Goal: Transaction & Acquisition: Purchase product/service

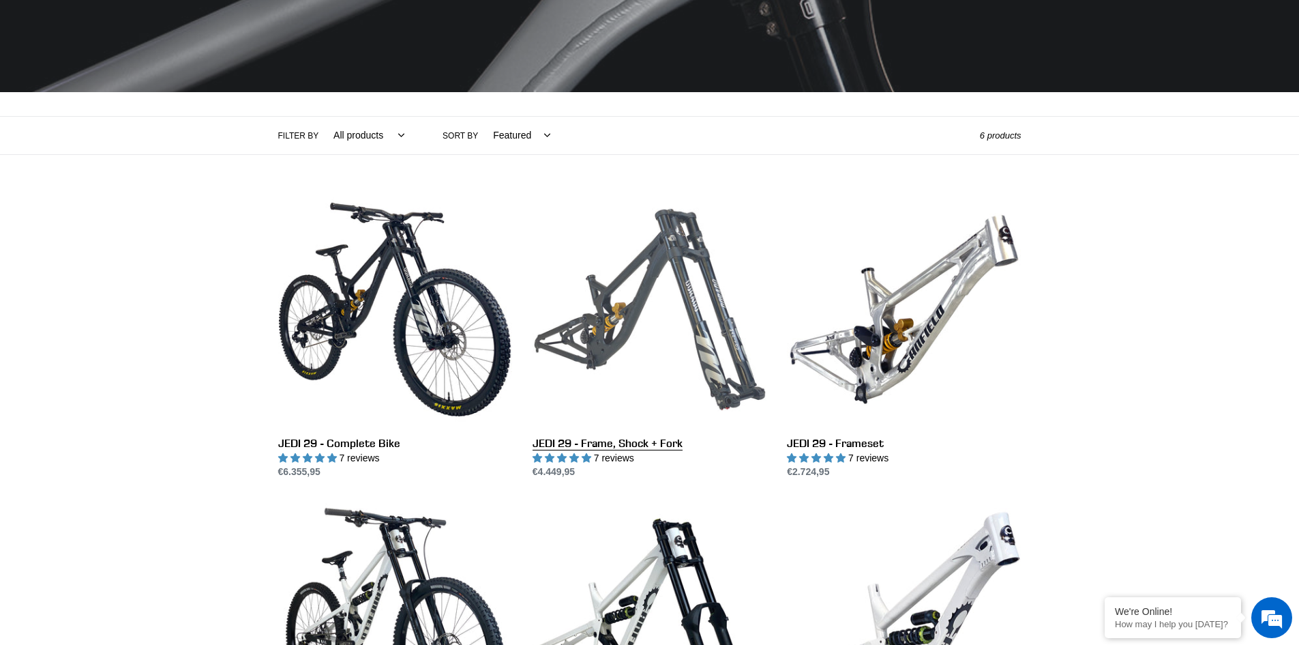
scroll to position [205, 0]
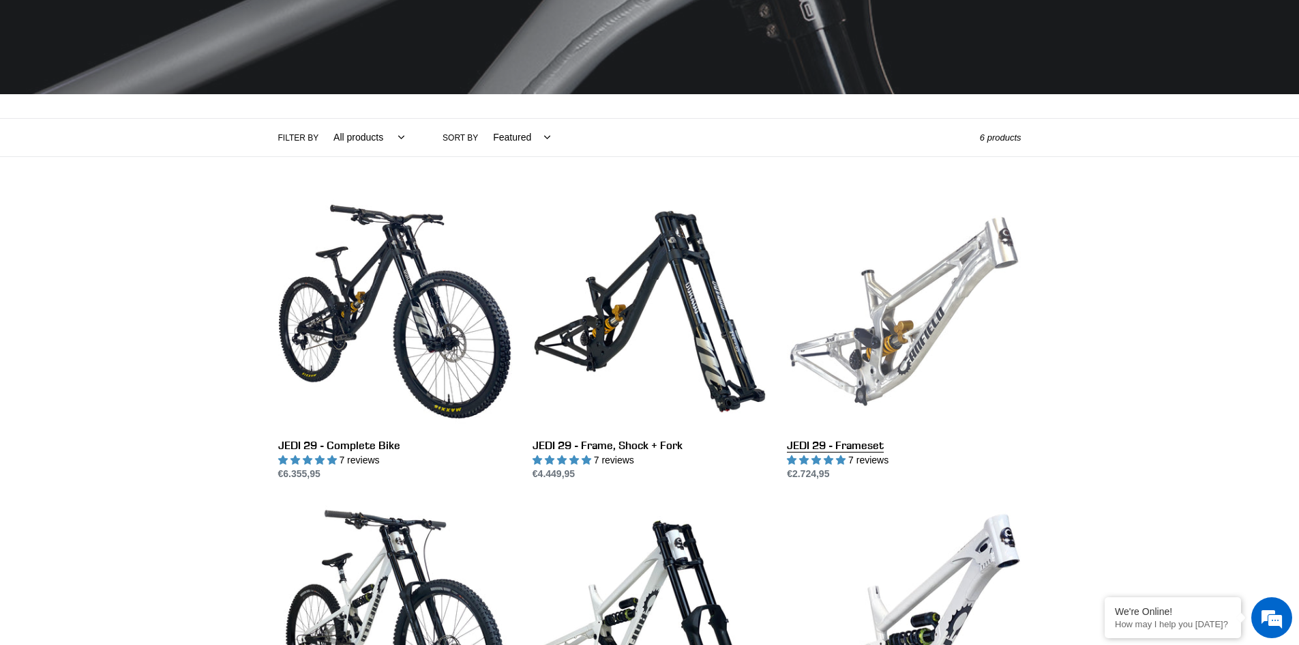
click at [864, 445] on link "JEDI 29 - Frameset" at bounding box center [904, 337] width 234 height 287
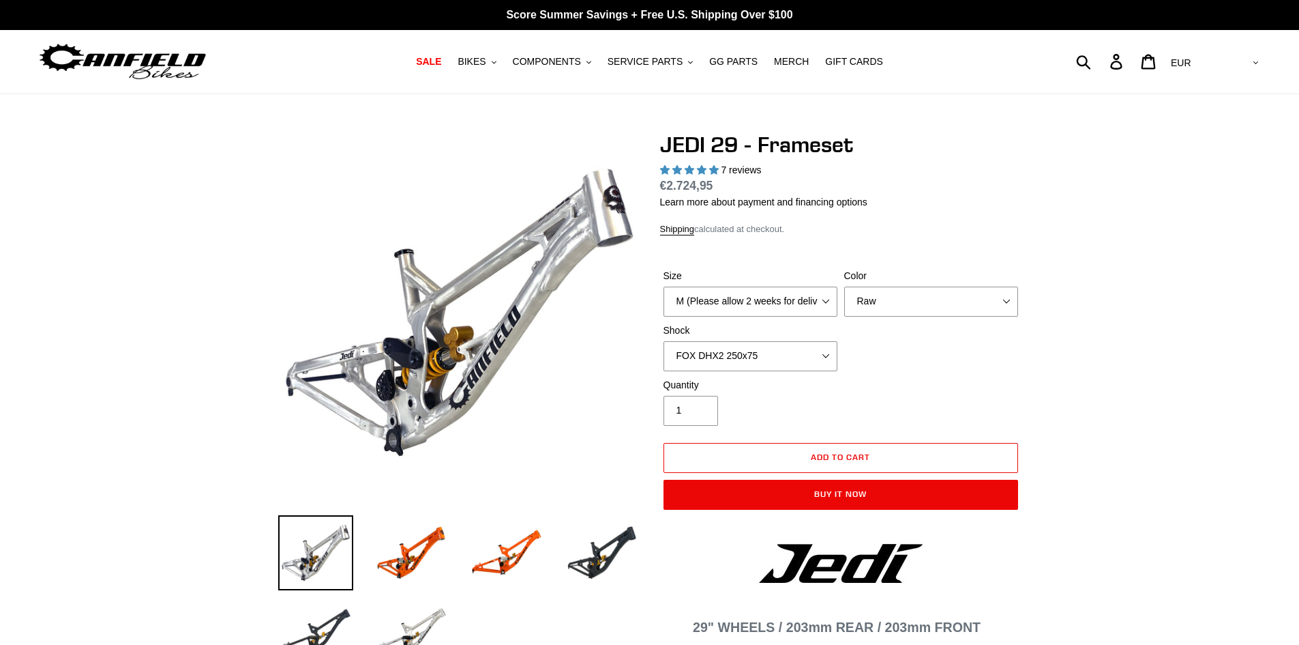
select select "highest-rating"
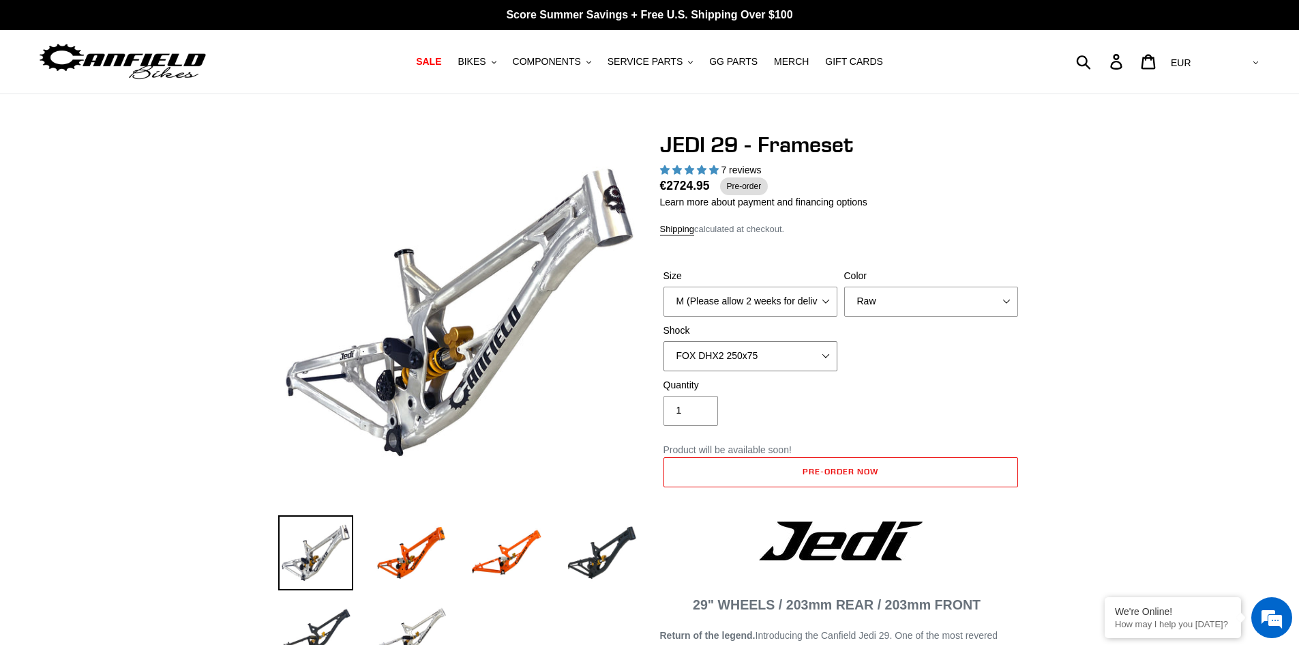
click at [801, 348] on select "No Shock FOX DHX2 250x75 RockShox Vivid Ultimate DH 250x75 EXT e-Storia LOX V3" at bounding box center [751, 356] width 174 height 30
select select "EXT e-Storia LOX V3"
click at [664, 341] on select "No Shock FOX DHX2 250x75 RockShox Vivid Ultimate DH 250x75 EXT e-Storia LOX V3" at bounding box center [751, 356] width 174 height 30
click at [784, 312] on select "M (Please allow 2 weeks for delivery) L (Please allow 2 weeks for delivery) XL" at bounding box center [751, 301] width 174 height 30
select select "L (Please allow 2 weeks for delivery)"
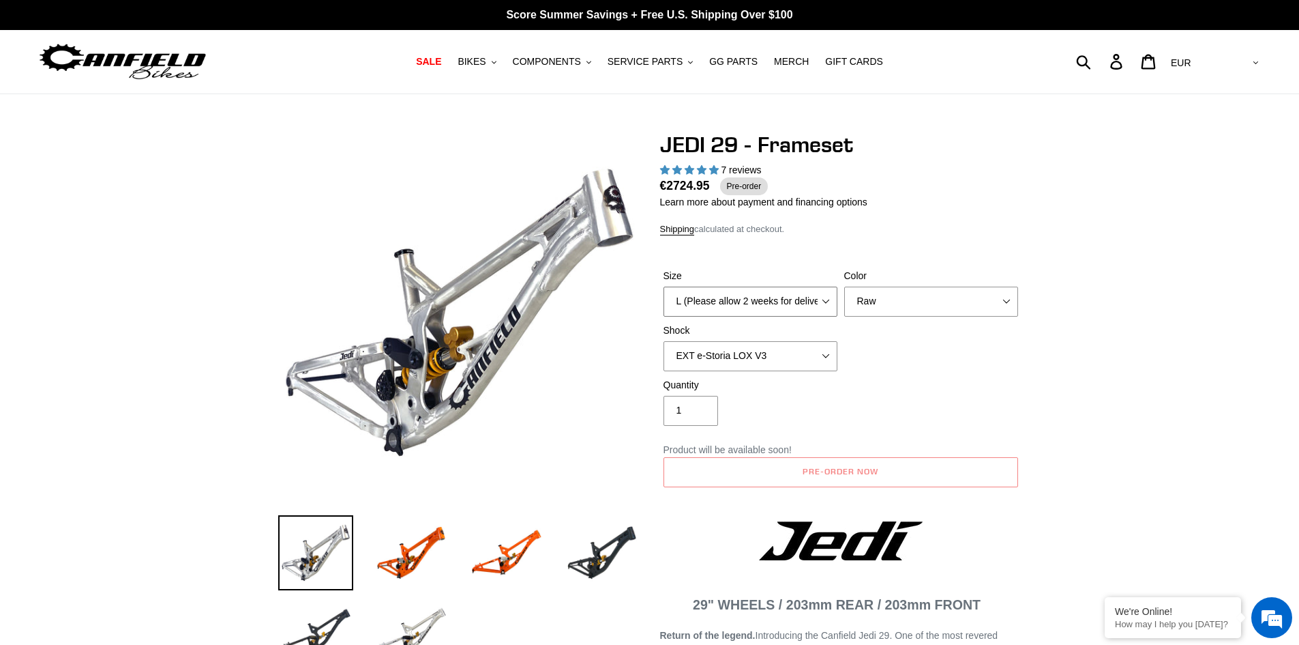
click at [664, 286] on select "M (Please allow 2 weeks for delivery) L (Please allow 2 weeks for delivery) XL" at bounding box center [751, 301] width 174 height 30
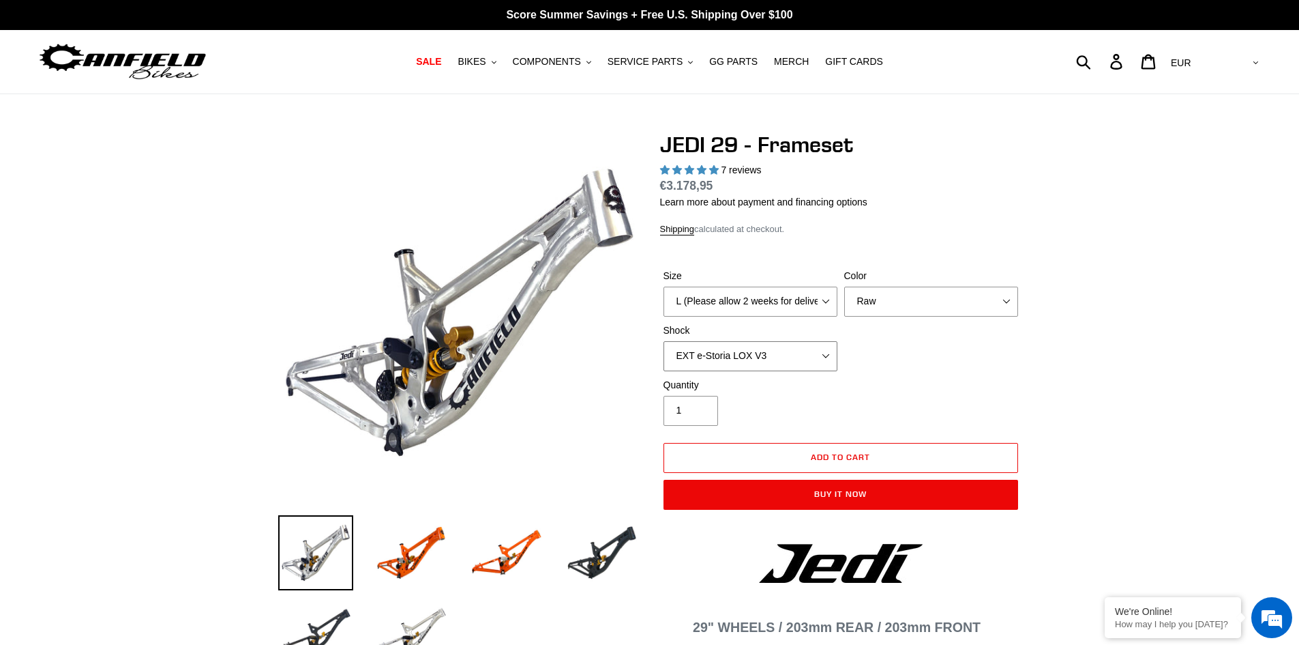
click at [768, 344] on select "No Shock FOX DHX2 250x75 RockShox Vivid Ultimate DH 250x75 EXT e-Storia LOX V3" at bounding box center [751, 356] width 174 height 30
select select "No Shock"
click at [664, 341] on select "No Shock FOX DHX2 250x75 RockShox Vivid Ultimate DH 250x75 EXT e-Storia LOX V3" at bounding box center [751, 356] width 174 height 30
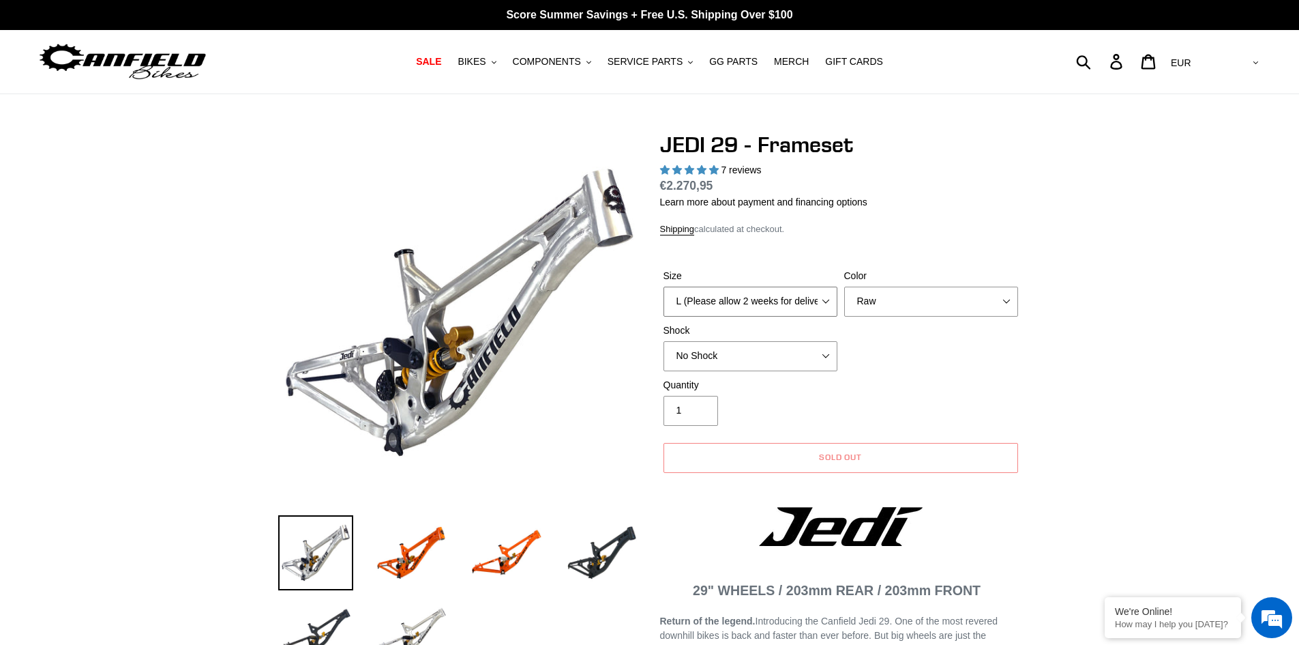
click at [736, 306] on select "M (Please allow 2 weeks for delivery) L (Please allow 2 weeks for delivery) XL" at bounding box center [751, 301] width 174 height 30
click at [664, 286] on select "M (Please allow 2 weeks for delivery) L (Please allow 2 weeks for delivery) XL" at bounding box center [751, 301] width 174 height 30
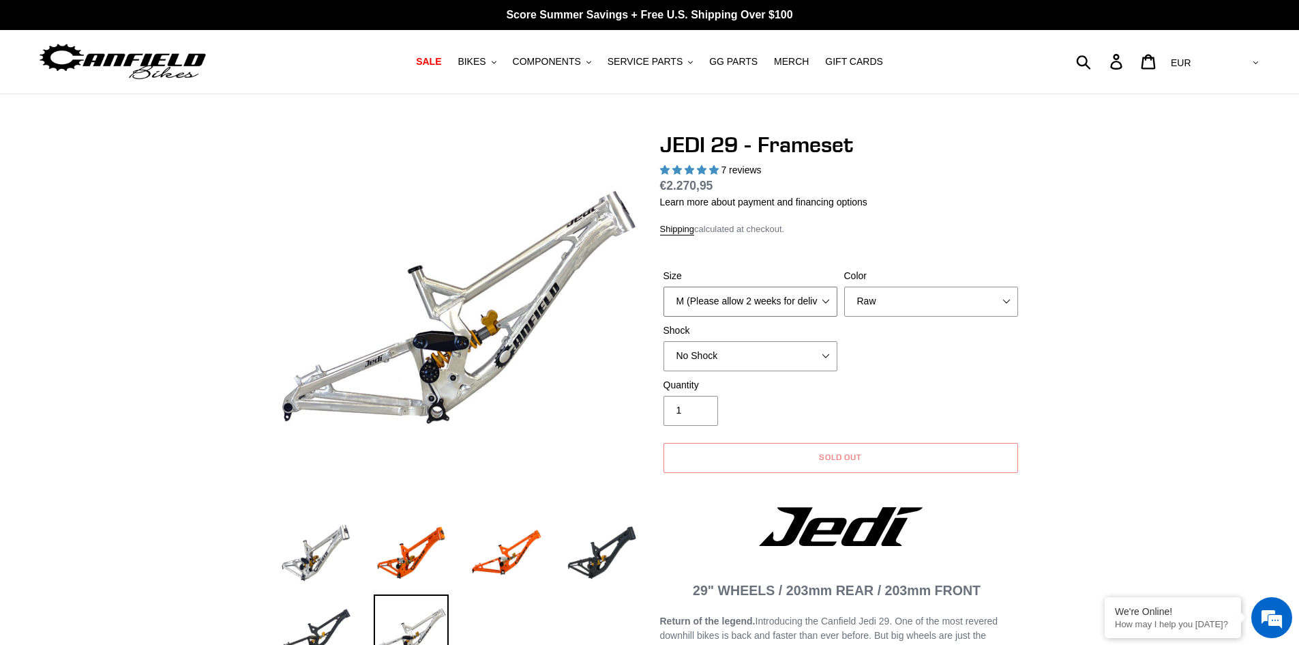
drag, startPoint x: 730, startPoint y: 330, endPoint x: 726, endPoint y: 339, distance: 9.5
click at [726, 339] on div "Size M (Please allow 2 weeks for delivery) L (Please allow 2 weeks for delivery…" at bounding box center [841, 323] width 362 height 109
select select "L (Please allow 2 weeks for delivery)"
click at [664, 286] on select "M (Please allow 2 weeks for delivery) L (Please allow 2 weeks for delivery) XL" at bounding box center [751, 301] width 174 height 30
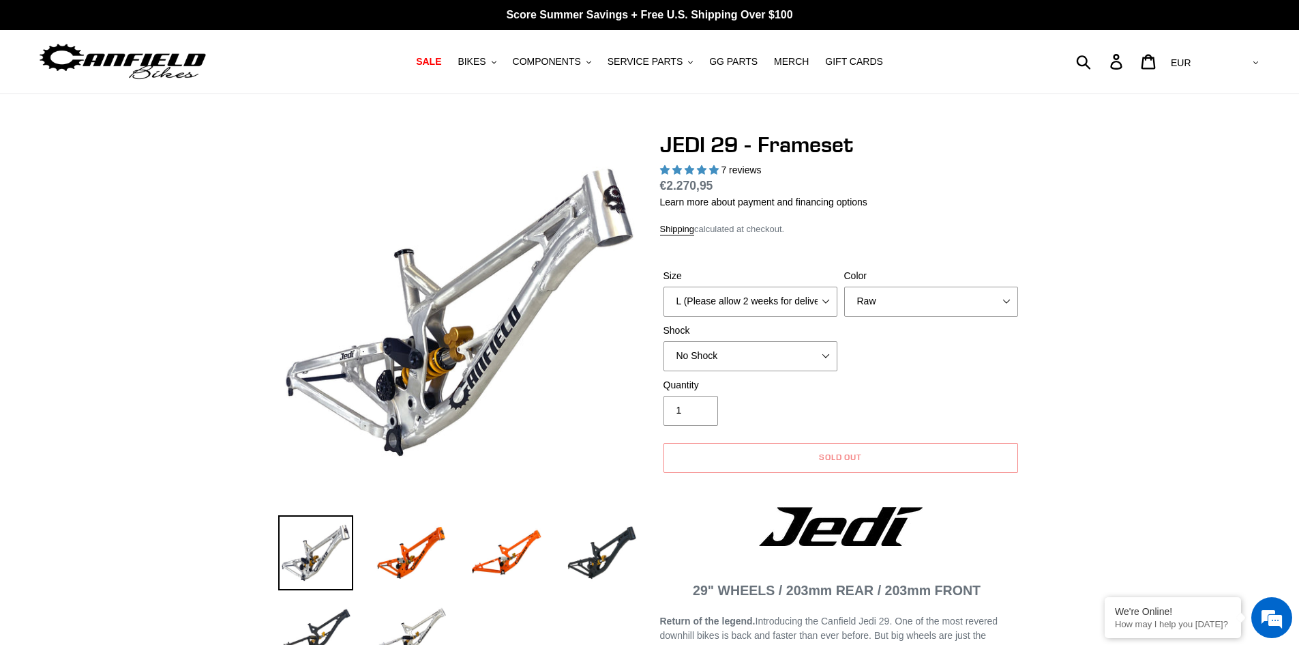
click at [877, 284] on div "Color Orange Raw Stealth Black" at bounding box center [931, 293] width 181 height 48
click at [879, 300] on select "Orange Raw Stealth Black" at bounding box center [931, 301] width 174 height 30
click at [844, 286] on select "Orange Raw Stealth Black" at bounding box center [931, 301] width 174 height 30
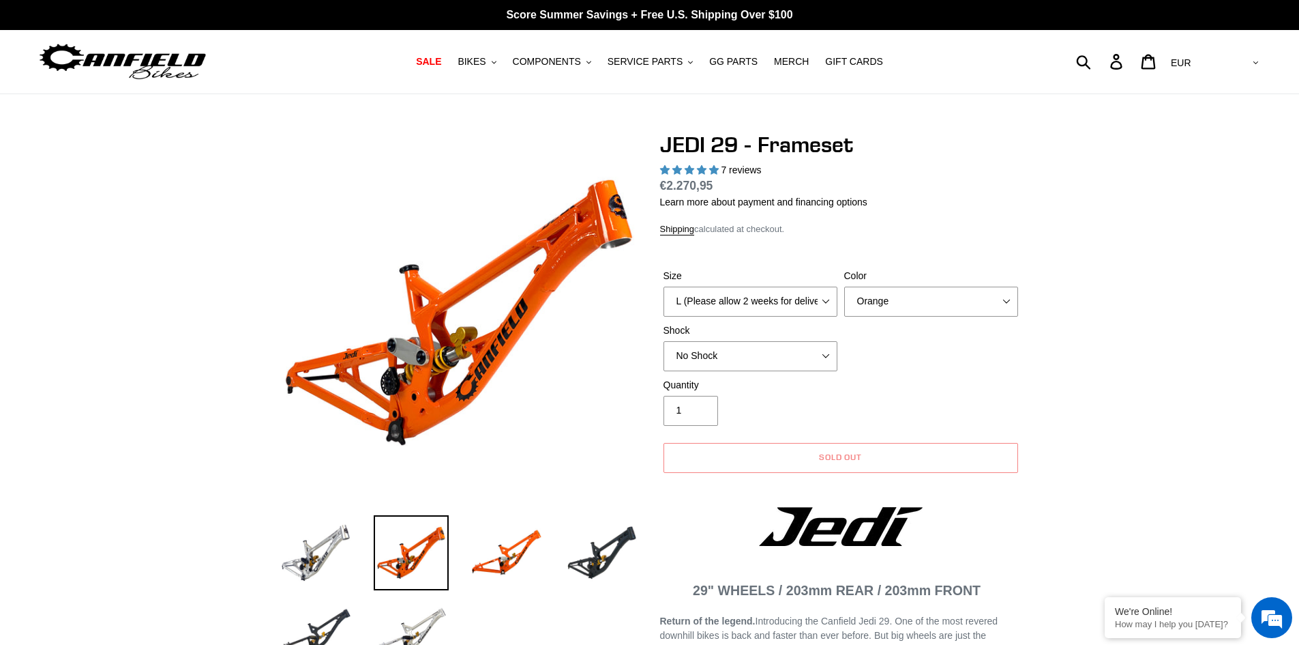
drag, startPoint x: 880, startPoint y: 319, endPoint x: 886, endPoint y: 336, distance: 18.8
click at [881, 319] on div "Size M (Please allow 2 weeks for delivery) L (Please allow 2 weeks for delivery…" at bounding box center [841, 323] width 362 height 109
click at [896, 309] on select "Orange Raw Stealth Black" at bounding box center [931, 301] width 174 height 30
click at [844, 286] on select "Orange Raw Stealth Black" at bounding box center [931, 301] width 174 height 30
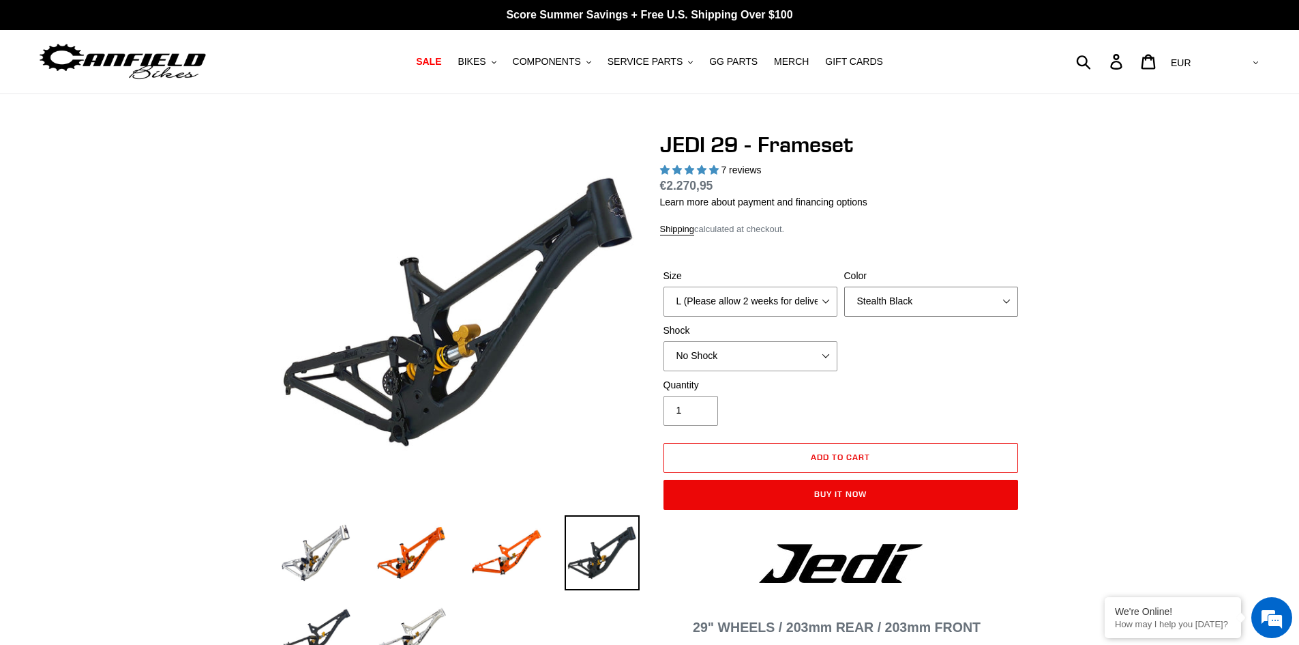
click at [896, 312] on select "Orange Raw Stealth Black" at bounding box center [931, 301] width 174 height 30
click at [844, 286] on select "Orange Raw Stealth Black" at bounding box center [931, 301] width 174 height 30
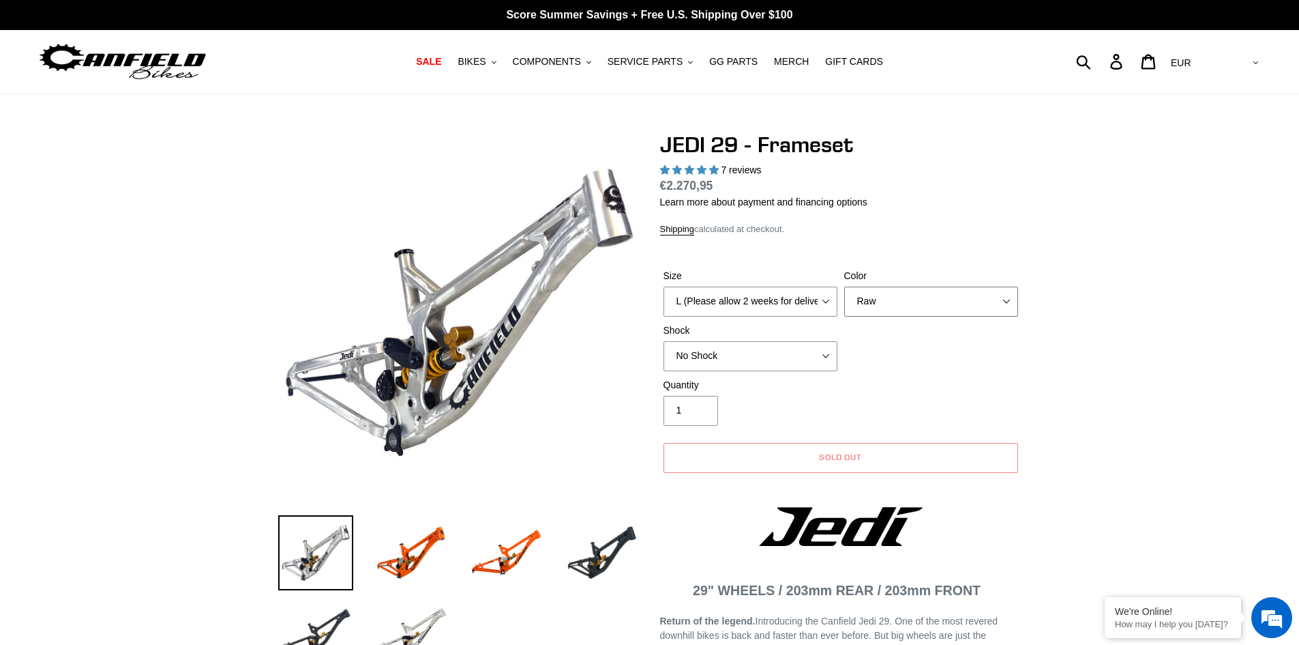
click at [912, 299] on select "Orange Raw Stealth Black" at bounding box center [931, 301] width 174 height 30
select select "Stealth Black"
click at [844, 286] on select "Orange Raw Stealth Black" at bounding box center [931, 301] width 174 height 30
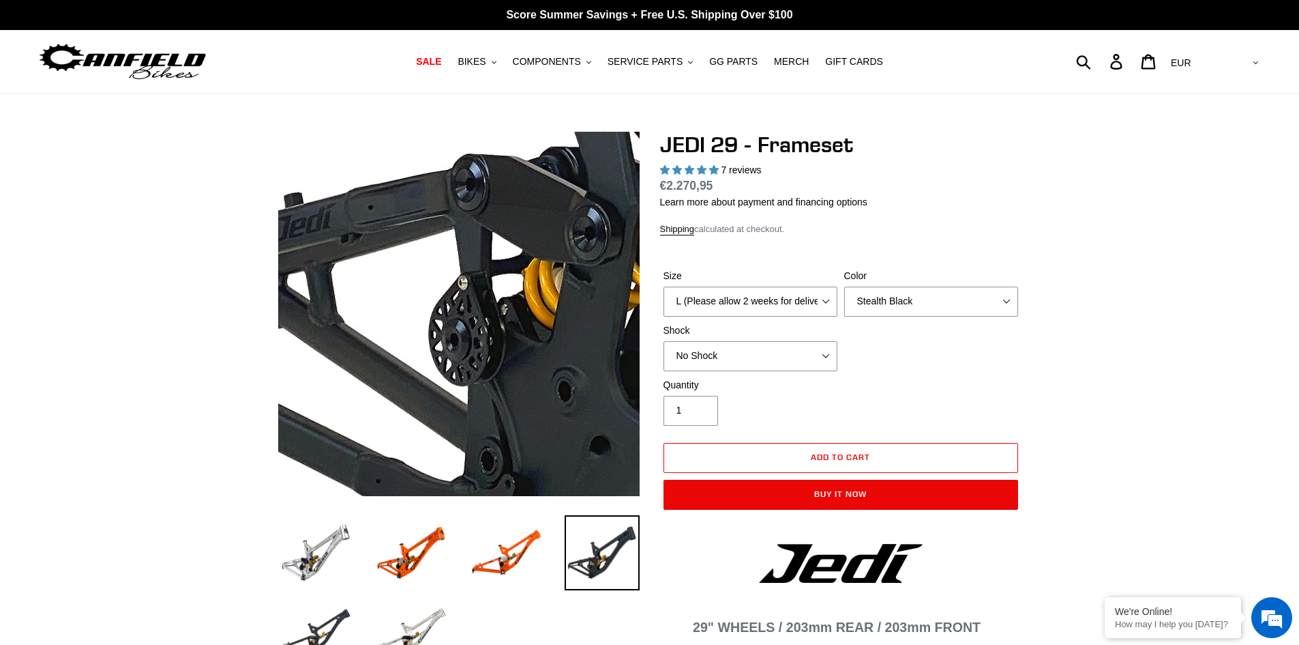
drag, startPoint x: 331, startPoint y: 438, endPoint x: 314, endPoint y: 501, distance: 65.5
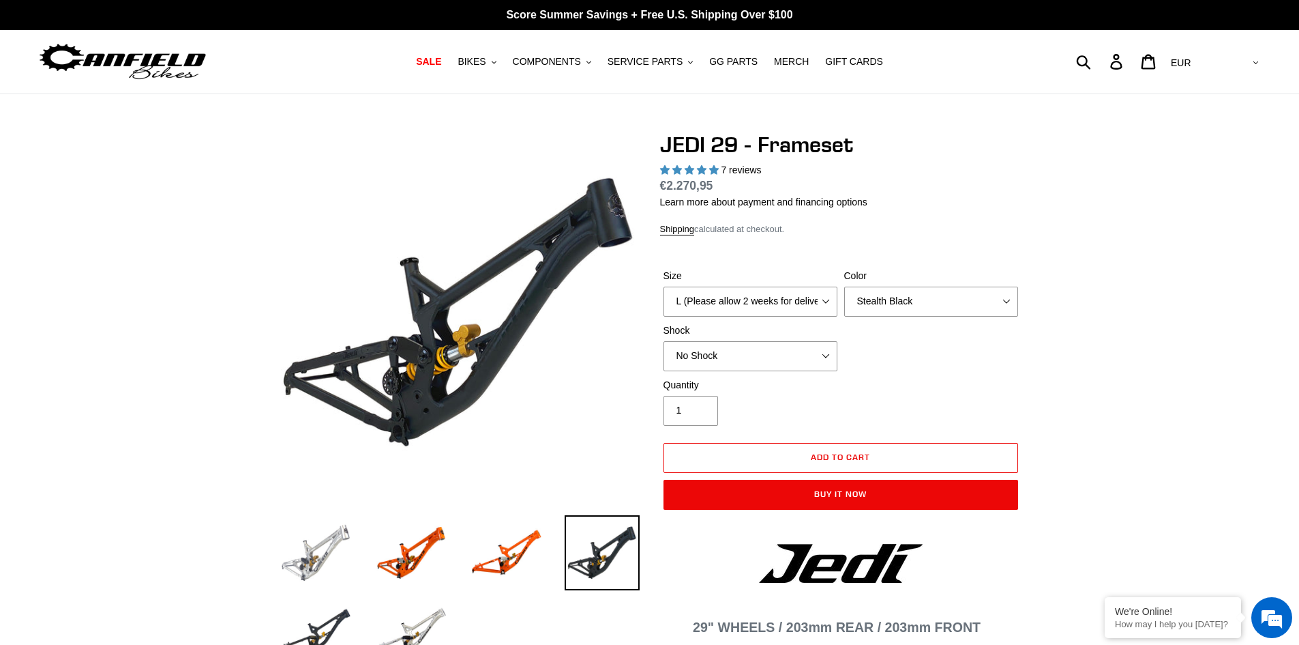
drag, startPoint x: 314, startPoint y: 501, endPoint x: 310, endPoint y: 538, distance: 37.1
click at [310, 538] on img at bounding box center [315, 552] width 75 height 75
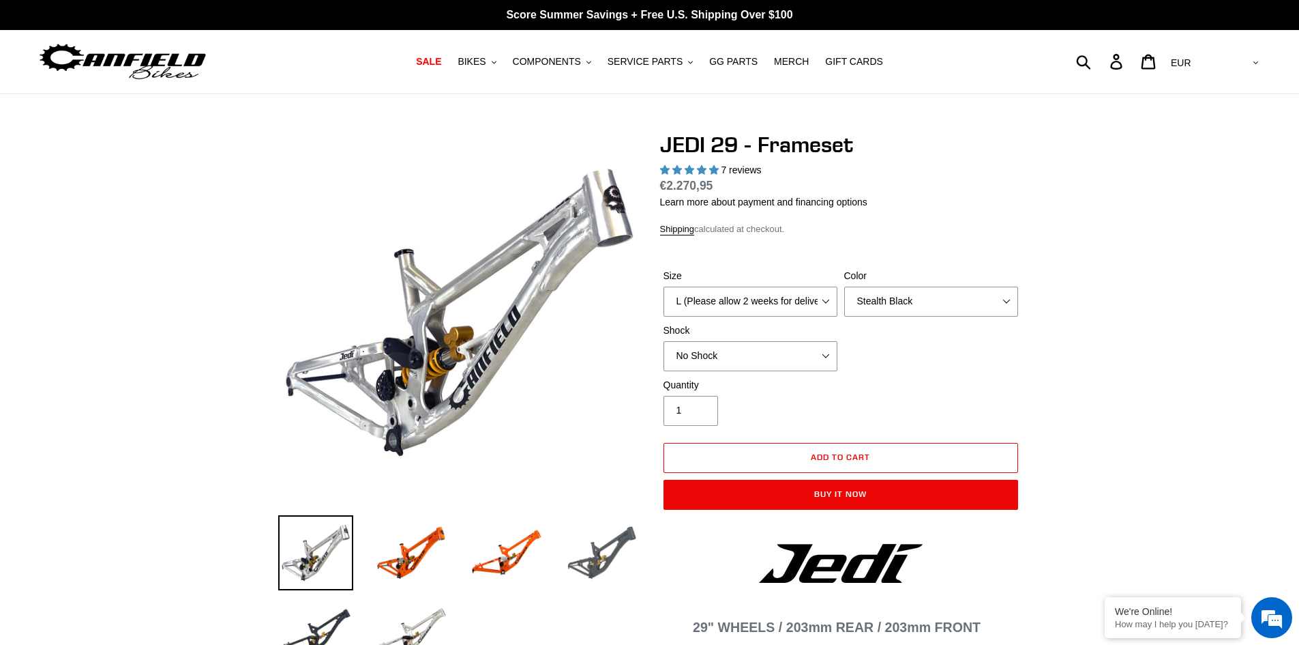
click at [628, 546] on img at bounding box center [602, 552] width 75 height 75
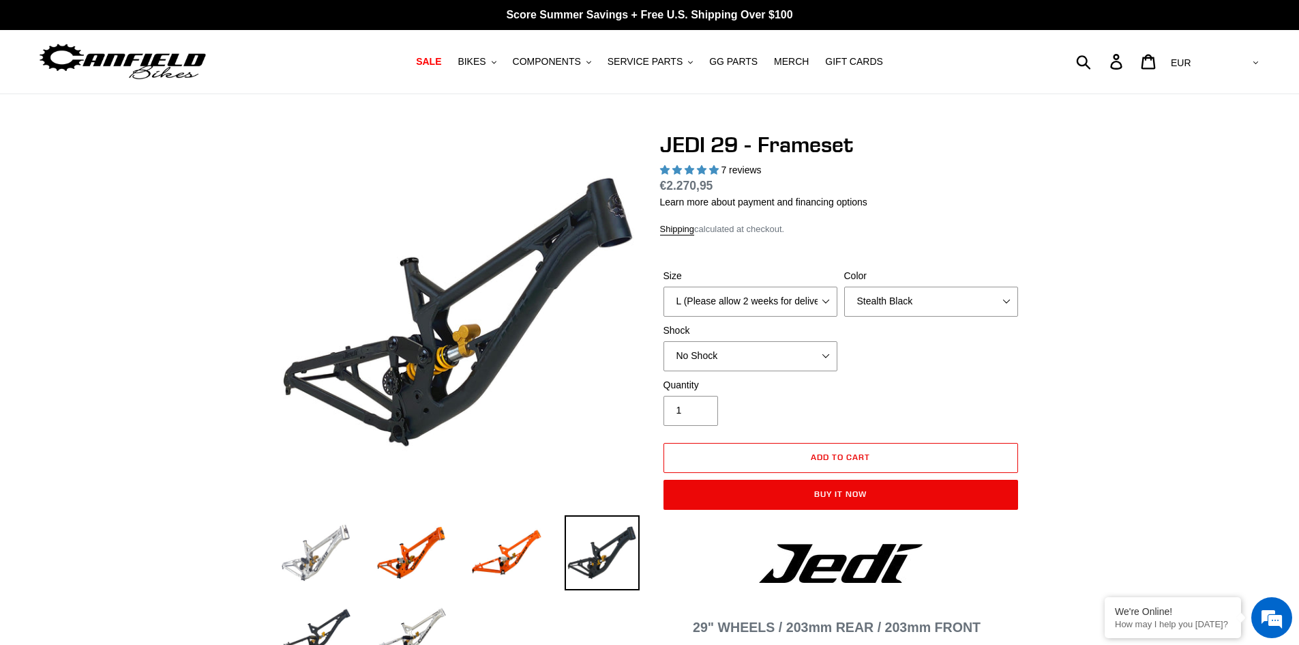
drag, startPoint x: 359, startPoint y: 557, endPoint x: 349, endPoint y: 557, distance: 10.2
click at [358, 557] on li at bounding box center [400, 555] width 95 height 79
click at [321, 550] on img at bounding box center [315, 552] width 75 height 75
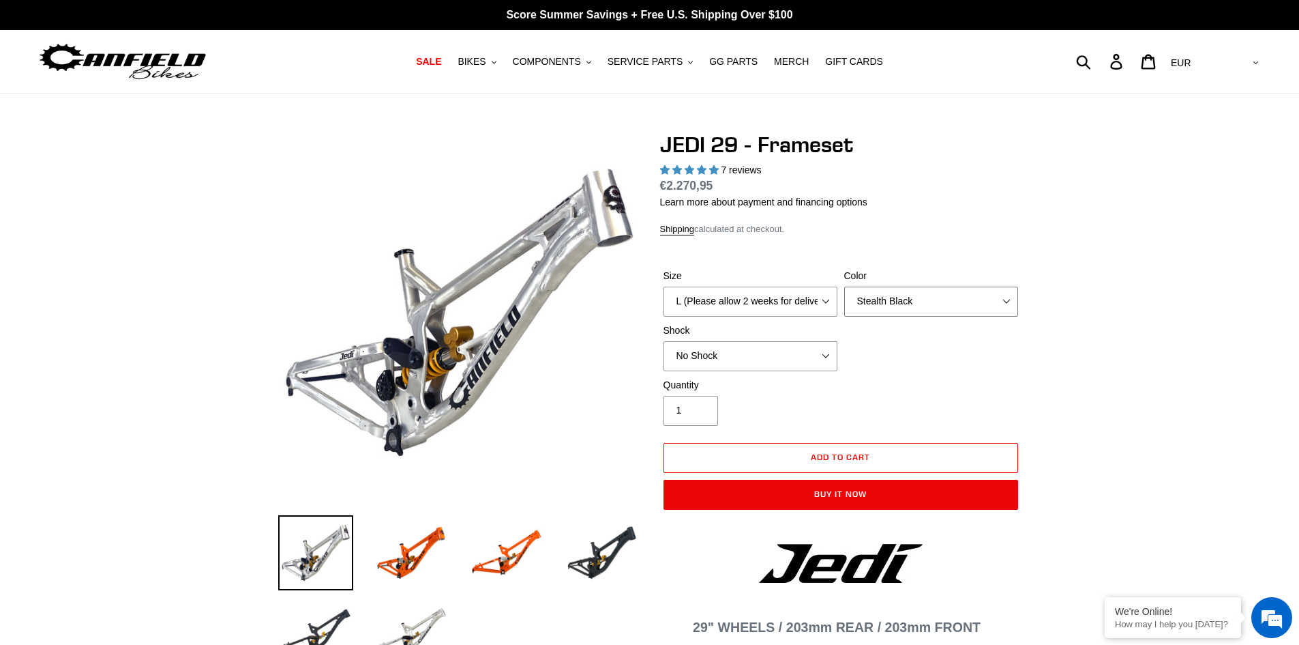
click at [870, 305] on select "Orange Raw Stealth Black" at bounding box center [931, 301] width 174 height 30
click at [844, 286] on select "Orange Raw Stealth Black" at bounding box center [931, 301] width 174 height 30
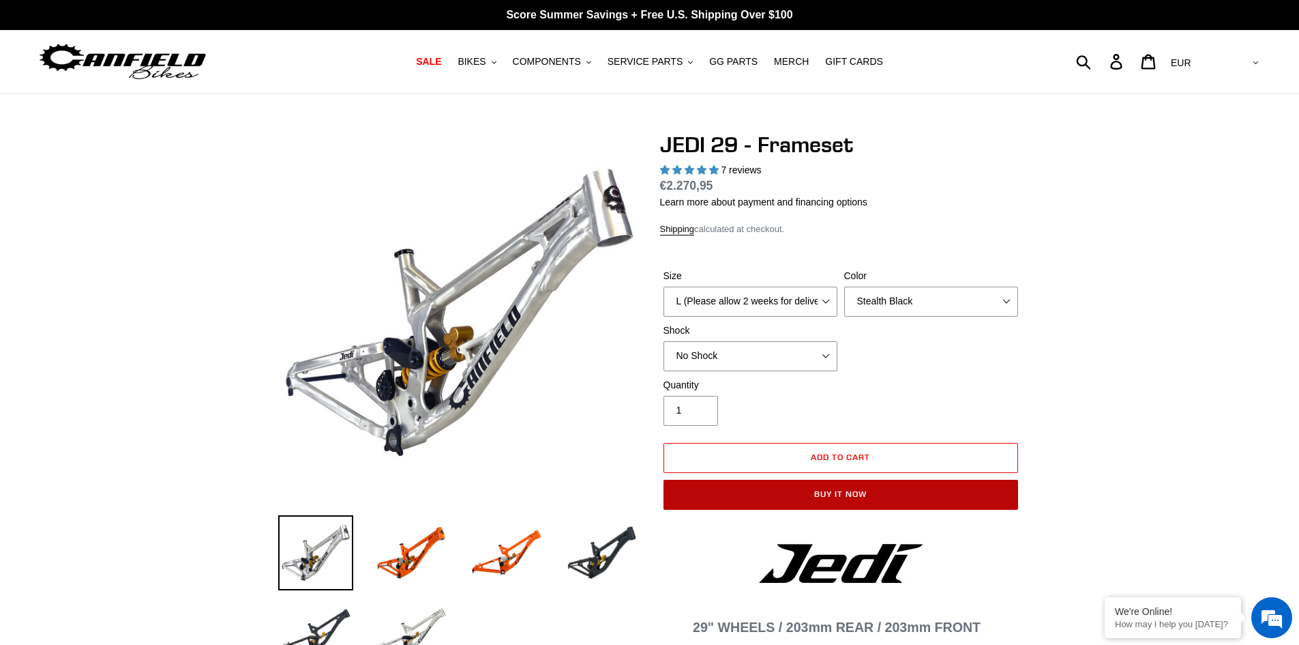
click at [756, 496] on button "Buy it now" at bounding box center [841, 495] width 355 height 30
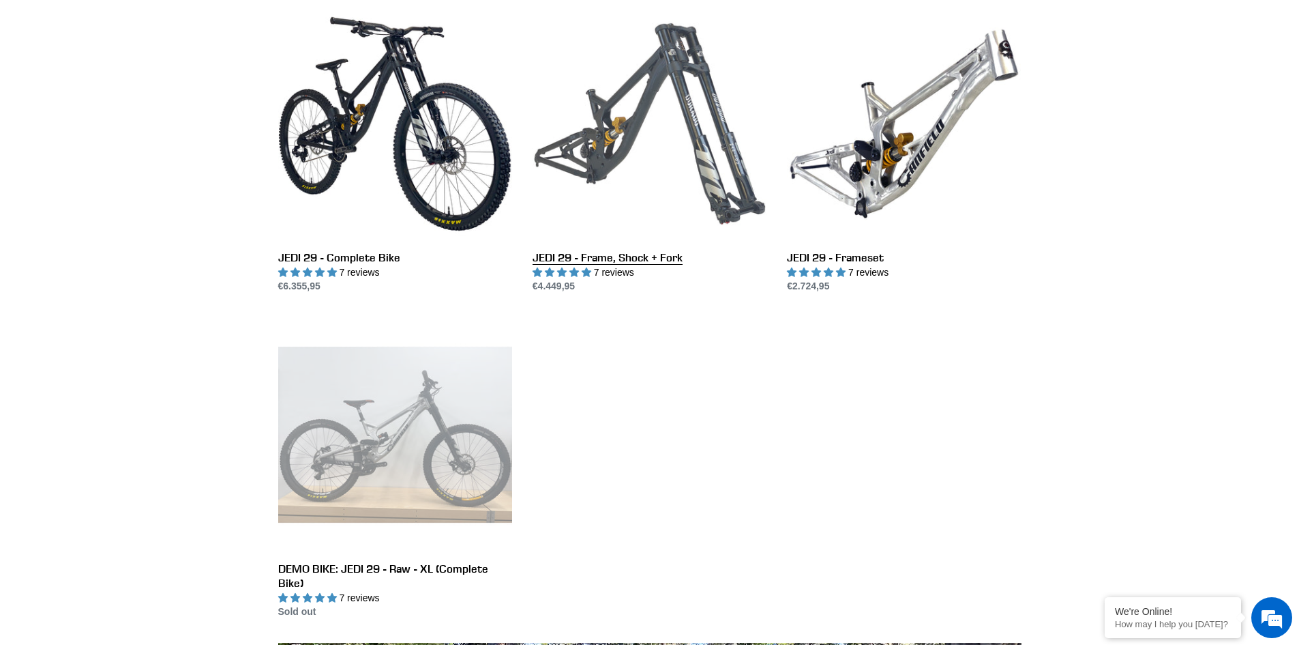
scroll to position [409, 0]
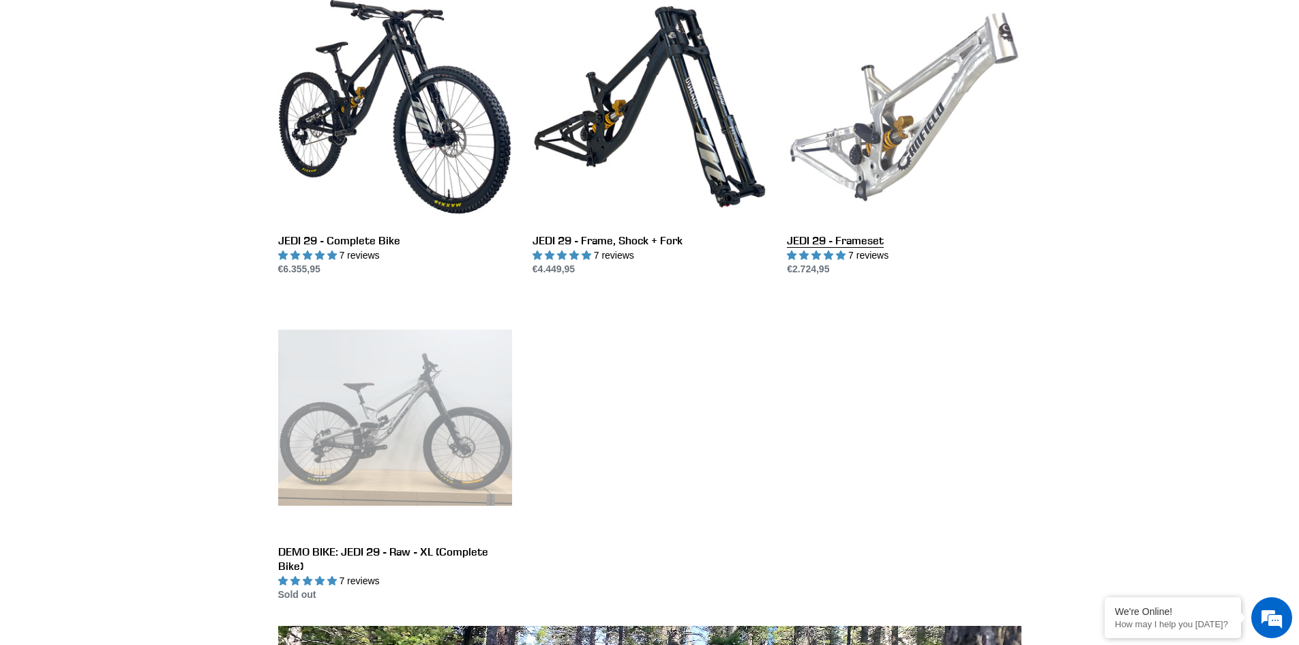
click at [812, 247] on link "JEDI 29 - Frameset" at bounding box center [904, 133] width 234 height 287
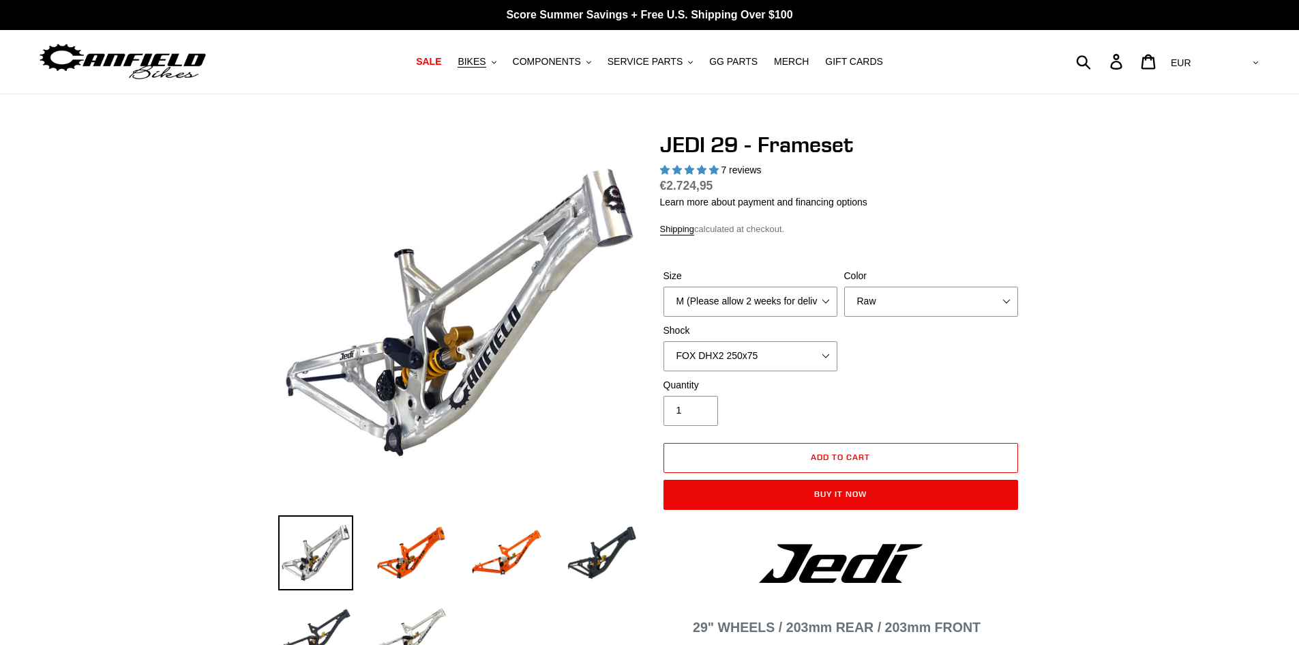
select select "highest-rating"
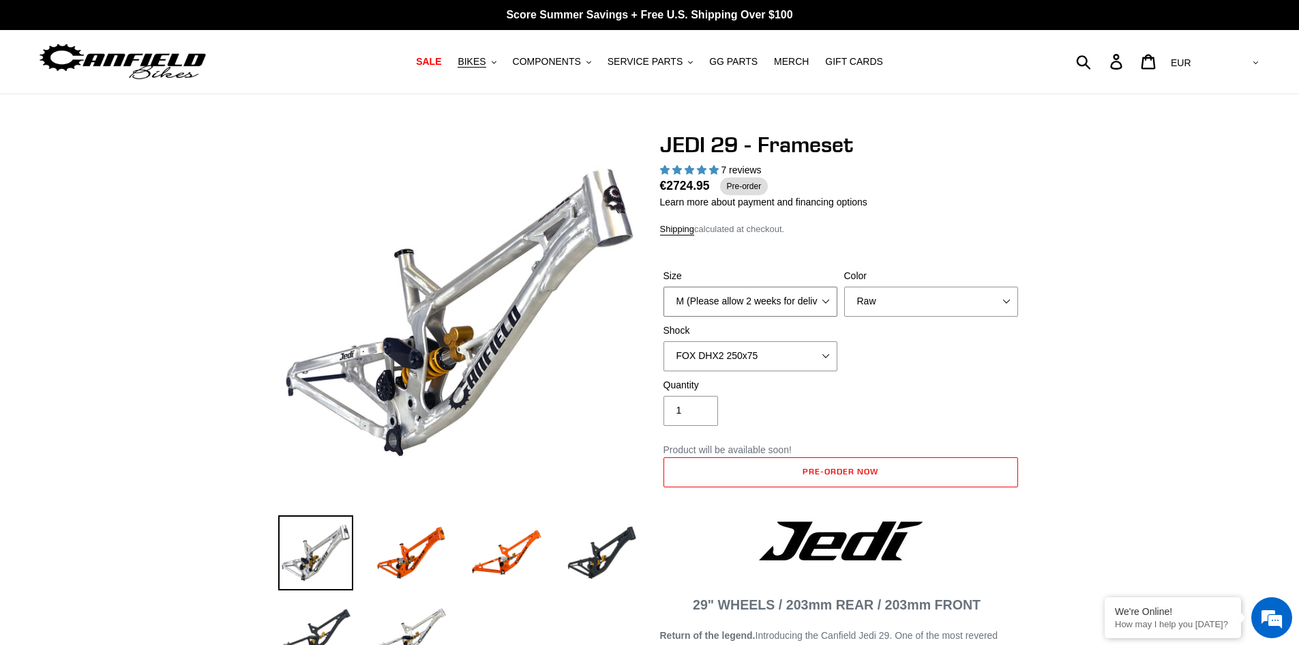
click at [814, 303] on select "M (Please allow 2 weeks for delivery) L (Please allow 2 weeks for delivery) XL" at bounding box center [751, 301] width 174 height 30
click at [874, 304] on select "Orange Raw Stealth Black" at bounding box center [931, 301] width 174 height 30
select select "Stealth Black"
click at [844, 286] on select "Orange Raw Stealth Black" at bounding box center [931, 301] width 174 height 30
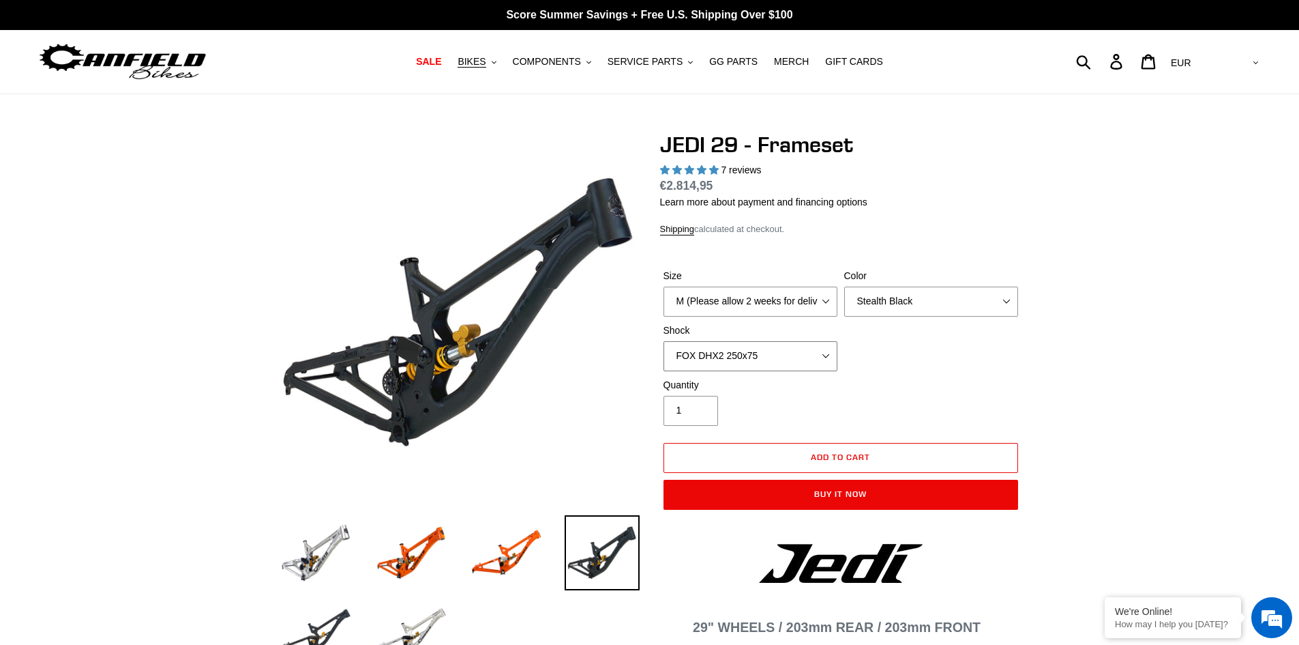
click at [748, 363] on select "No Shock FOX DHX2 250x75 RockShox Vivid Ultimate DH 250x75 EXT e-Storia LOX V3" at bounding box center [751, 356] width 174 height 30
select select "No Shock"
click at [664, 341] on select "No Shock FOX DHX2 250x75 RockShox Vivid Ultimate DH 250x75 EXT e-Storia LOX V3" at bounding box center [751, 356] width 174 height 30
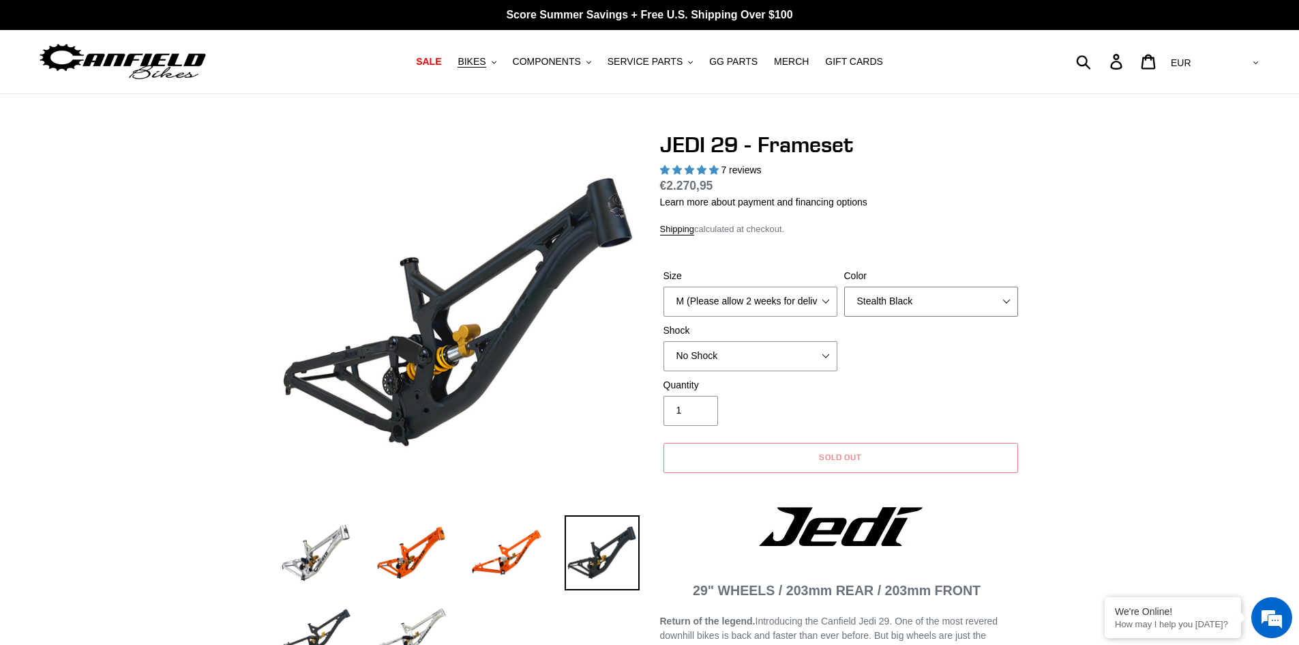
click at [882, 287] on select "Orange Raw Stealth Black" at bounding box center [931, 301] width 174 height 30
select select "Raw"
click at [844, 286] on select "Orange Raw Stealth Black" at bounding box center [931, 301] width 174 height 30
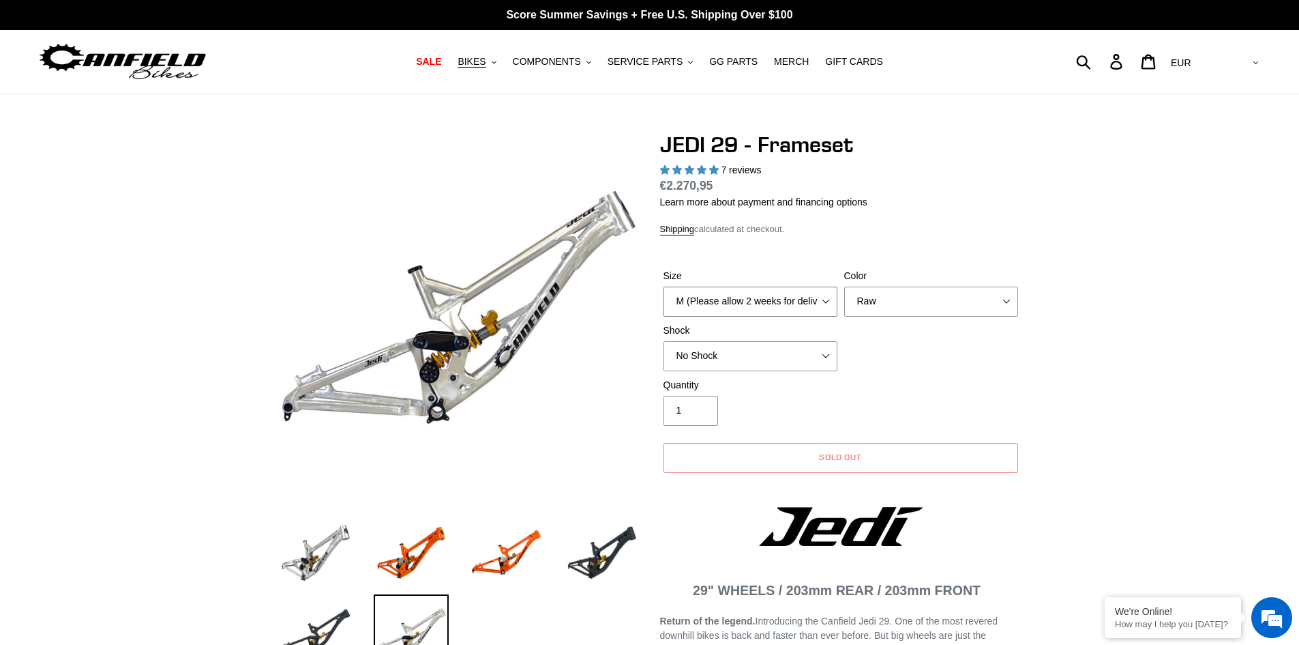
click at [784, 311] on select "M (Please allow 2 weeks for delivery) L (Please allow 2 weeks for delivery) XL" at bounding box center [751, 301] width 174 height 30
select select "L (Please allow 2 weeks for delivery)"
click at [664, 286] on select "M (Please allow 2 weeks for delivery) L (Please allow 2 weeks for delivery) XL" at bounding box center [751, 301] width 174 height 30
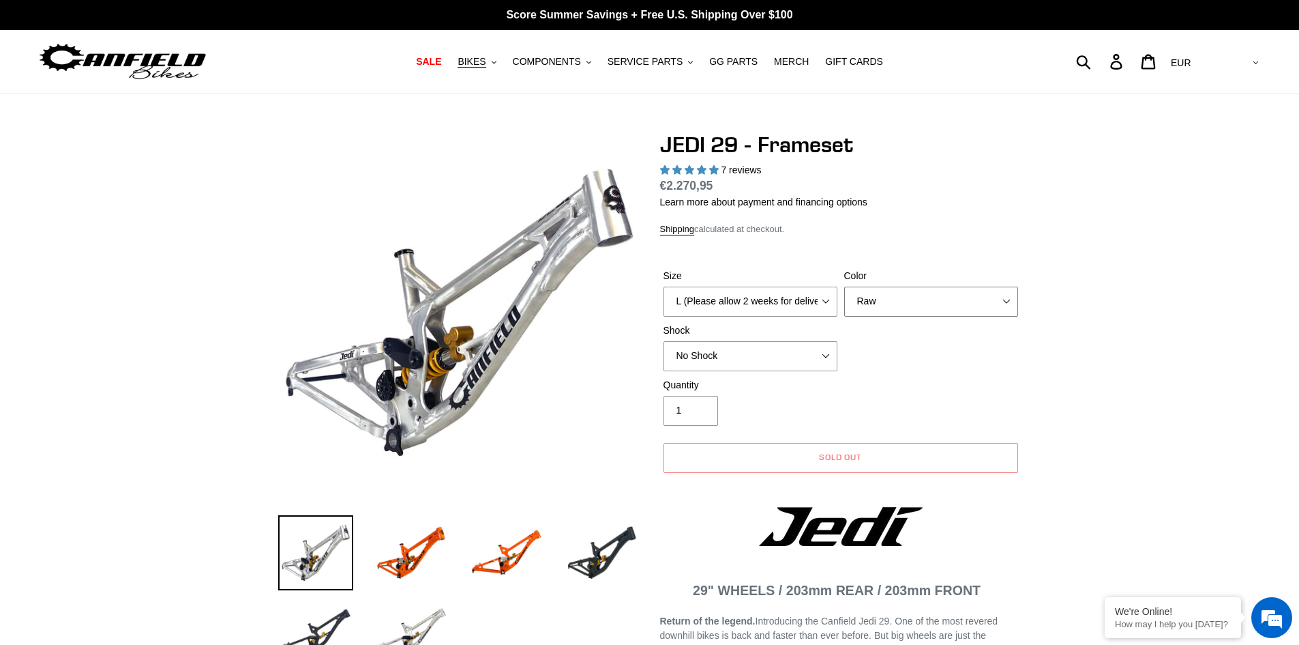
click at [866, 308] on select "Orange Raw Stealth Black" at bounding box center [931, 301] width 174 height 30
select select "Stealth Black"
click at [844, 286] on select "Orange Raw Stealth Black" at bounding box center [931, 301] width 174 height 30
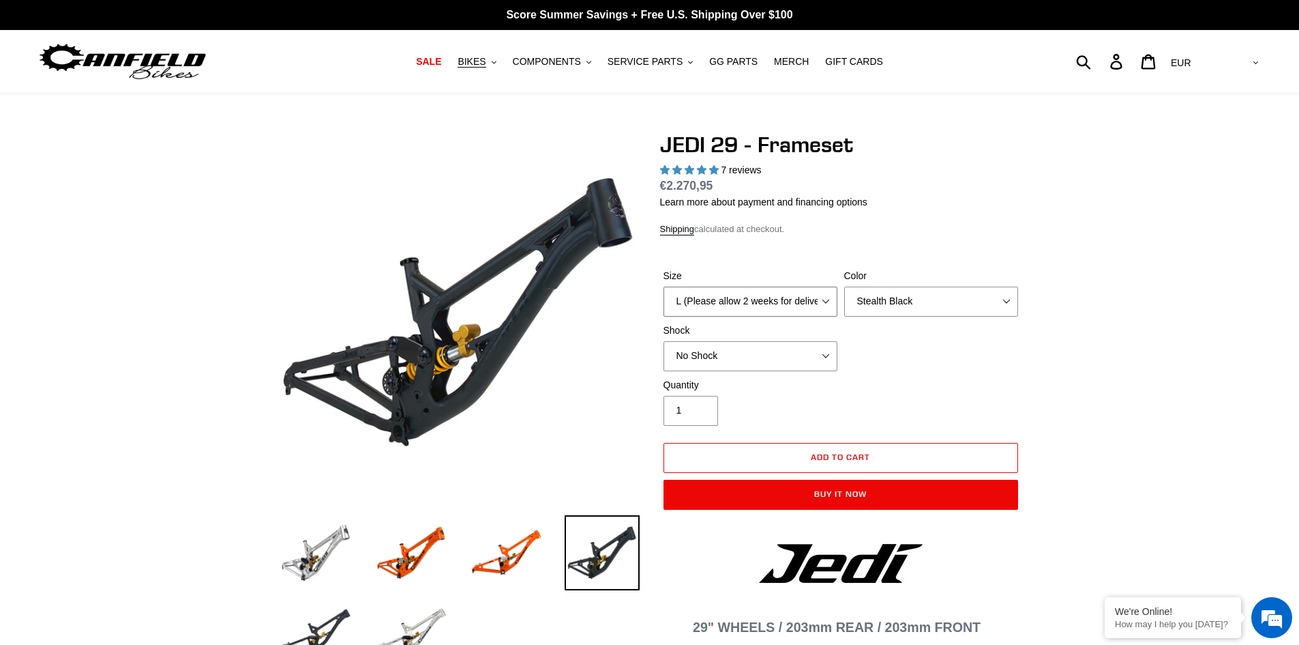
click at [823, 302] on select "M (Please allow 2 weeks for delivery) L (Please allow 2 weeks for delivery) XL" at bounding box center [751, 301] width 174 height 30
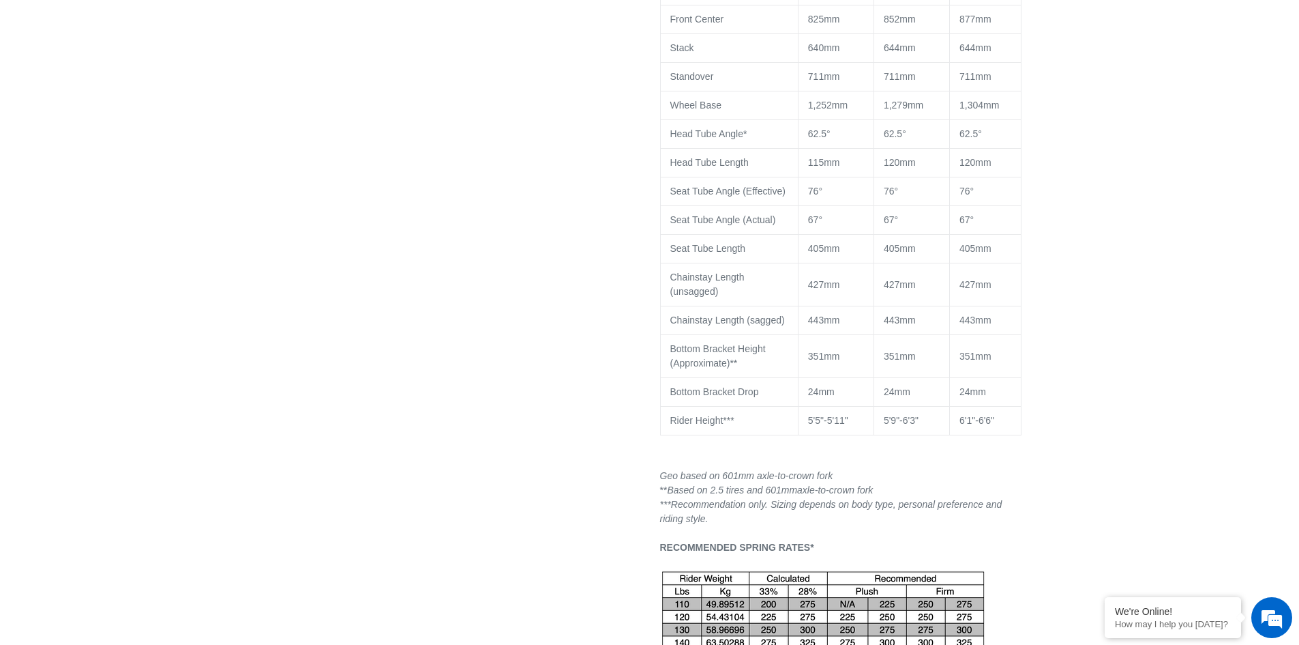
scroll to position [1637, 0]
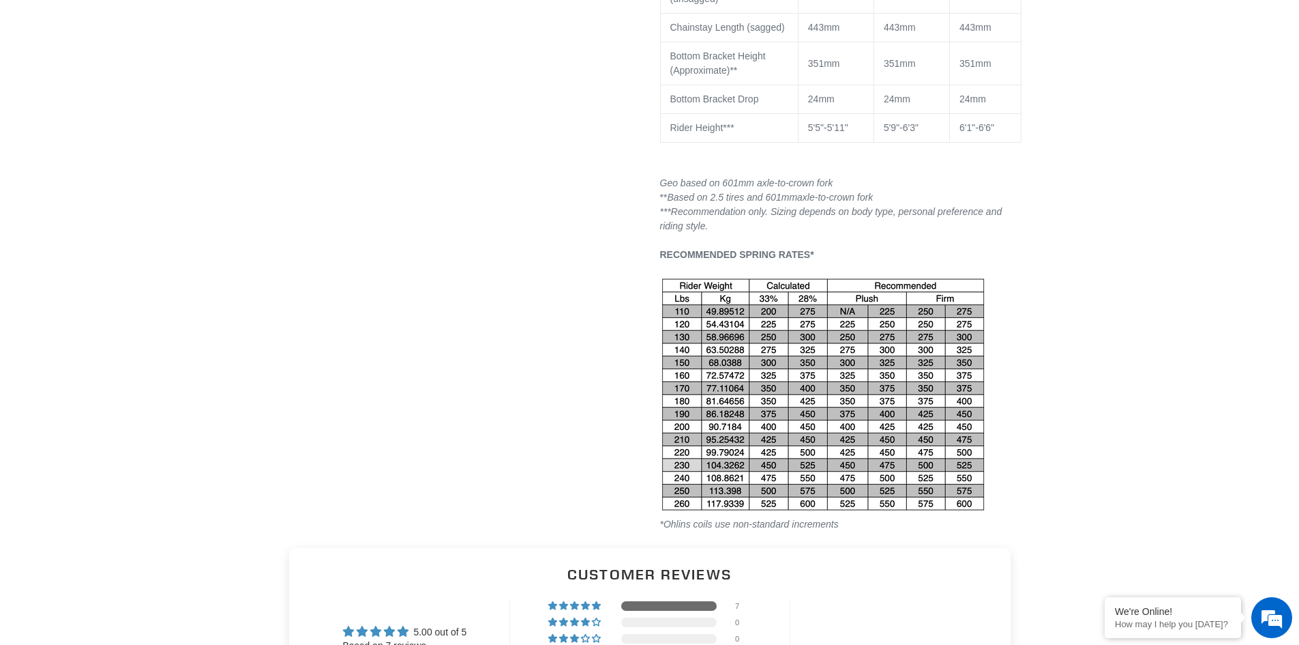
drag, startPoint x: 808, startPoint y: 360, endPoint x: 1125, endPoint y: 293, distance: 324.3
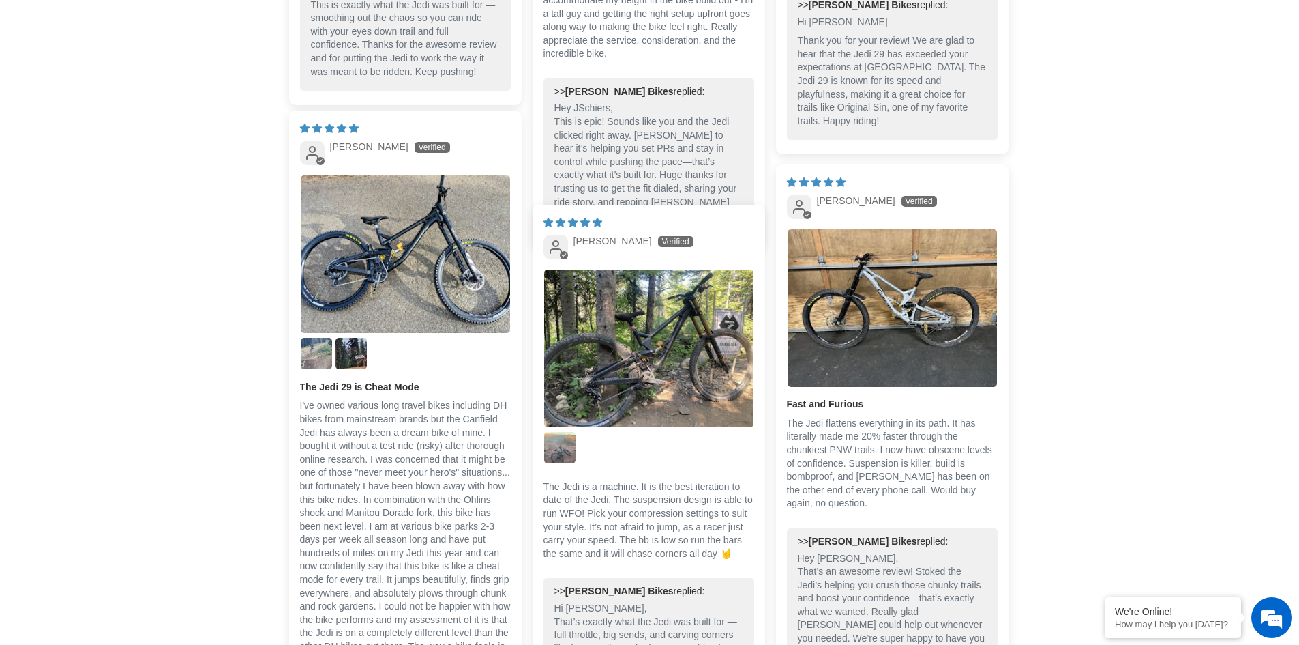
scroll to position [3138, 0]
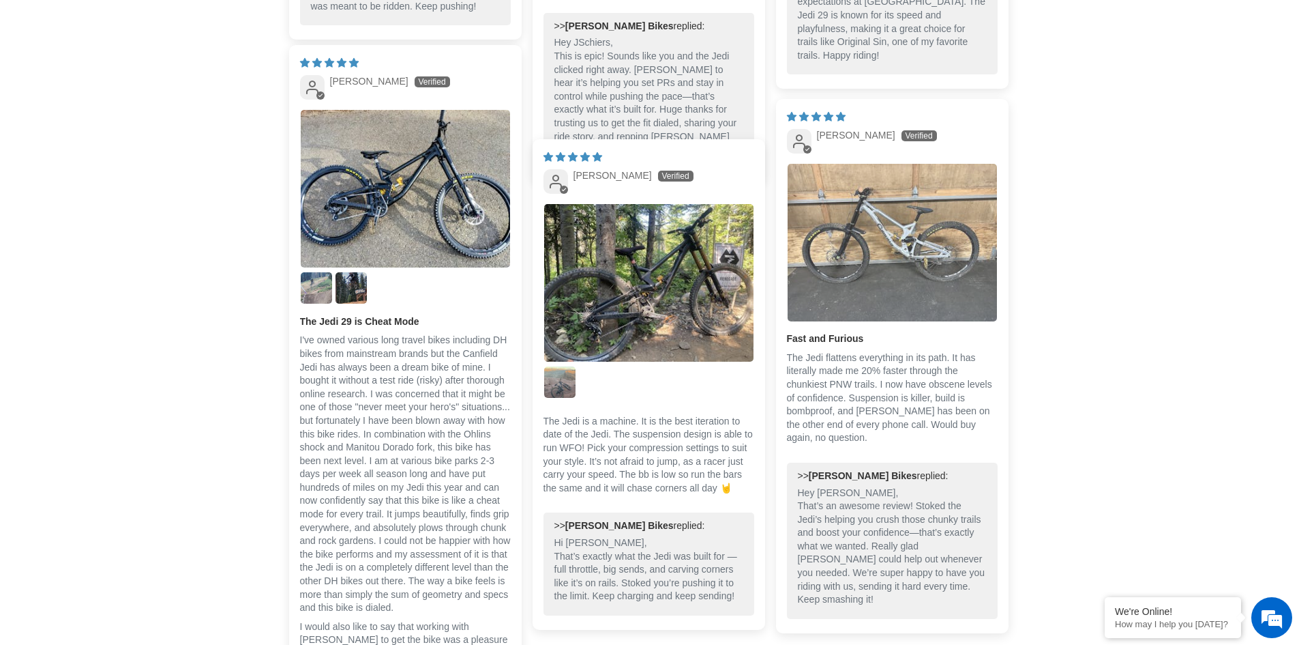
click at [907, 251] on img "Link to user picture 1" at bounding box center [892, 243] width 209 height 158
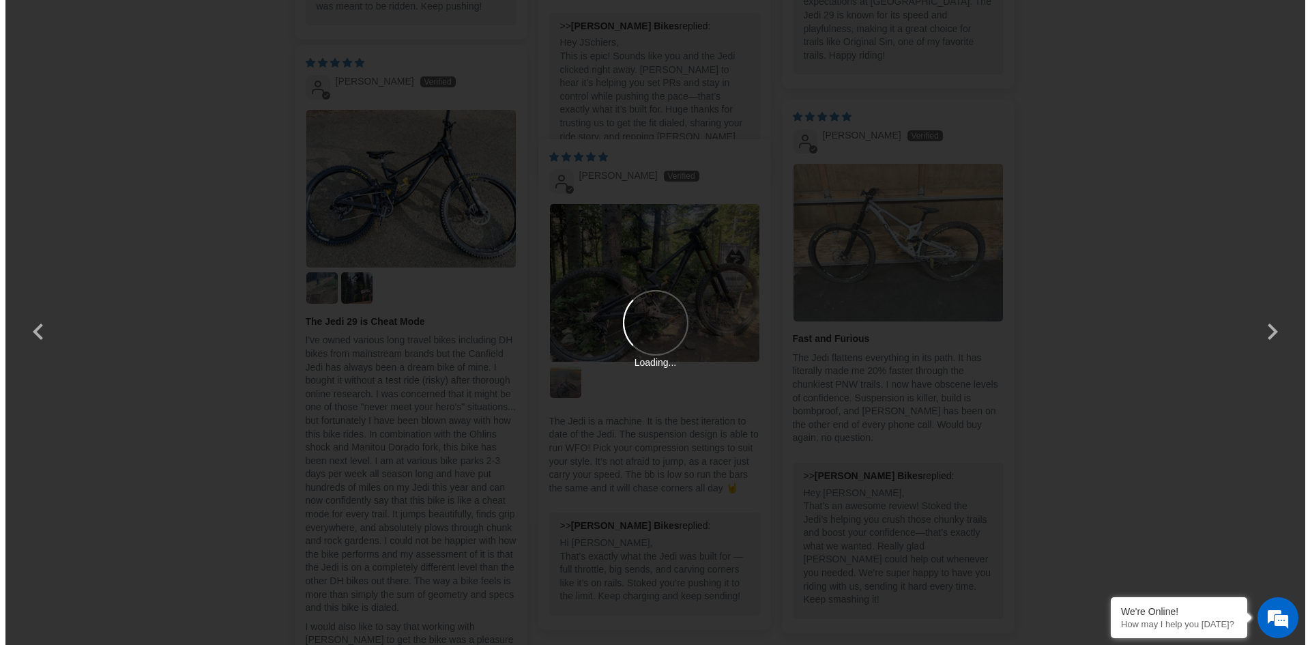
scroll to position [0, 0]
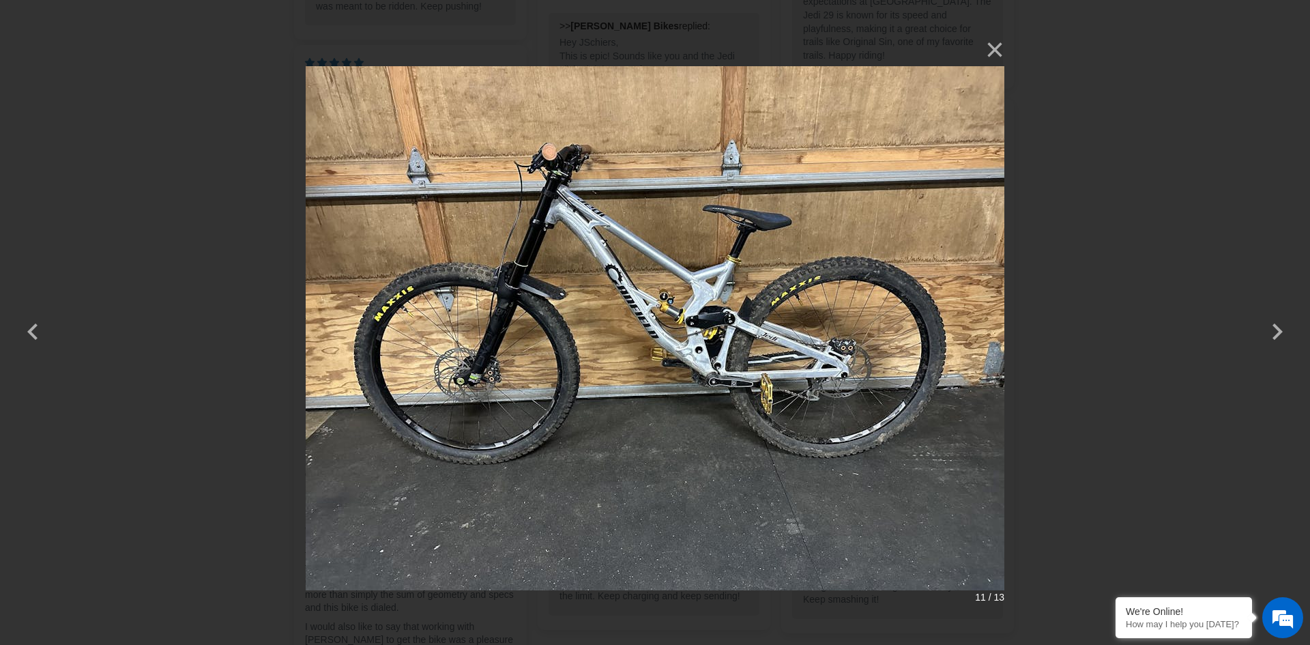
click at [1097, 222] on div "× 11 / 13 Loading..." at bounding box center [655, 322] width 1310 height 645
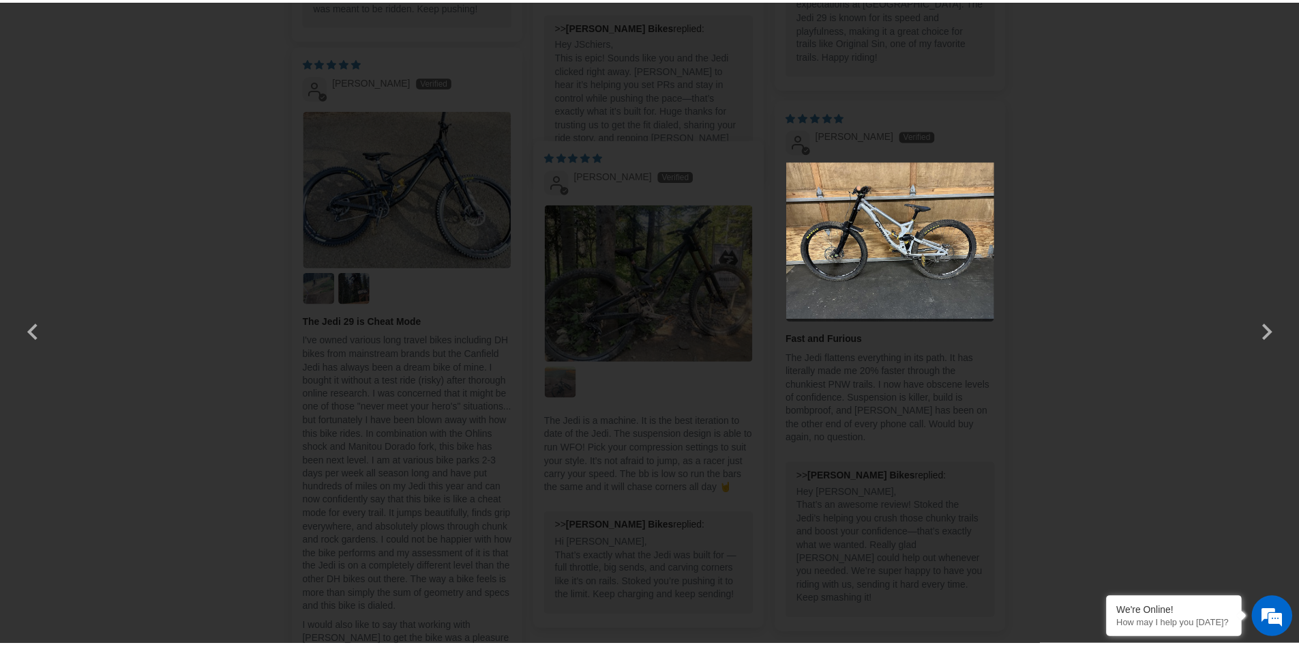
scroll to position [3138, 0]
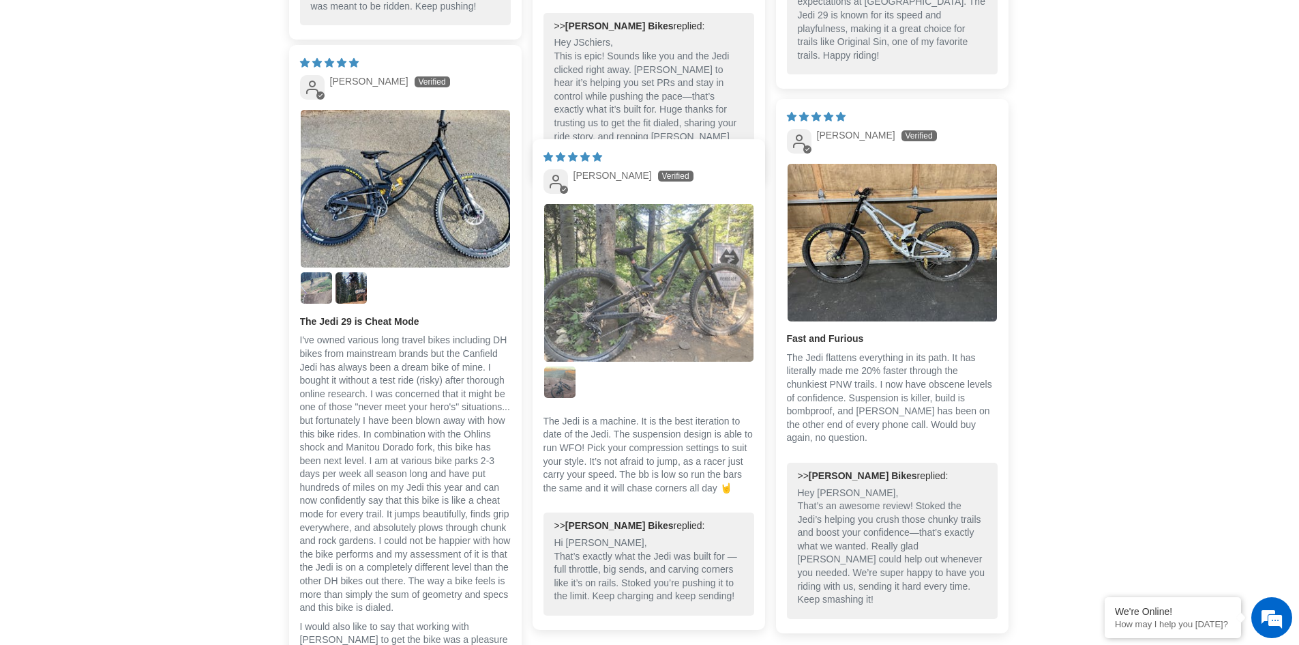
click at [658, 281] on img "Link to user picture 1" at bounding box center [648, 283] width 209 height 158
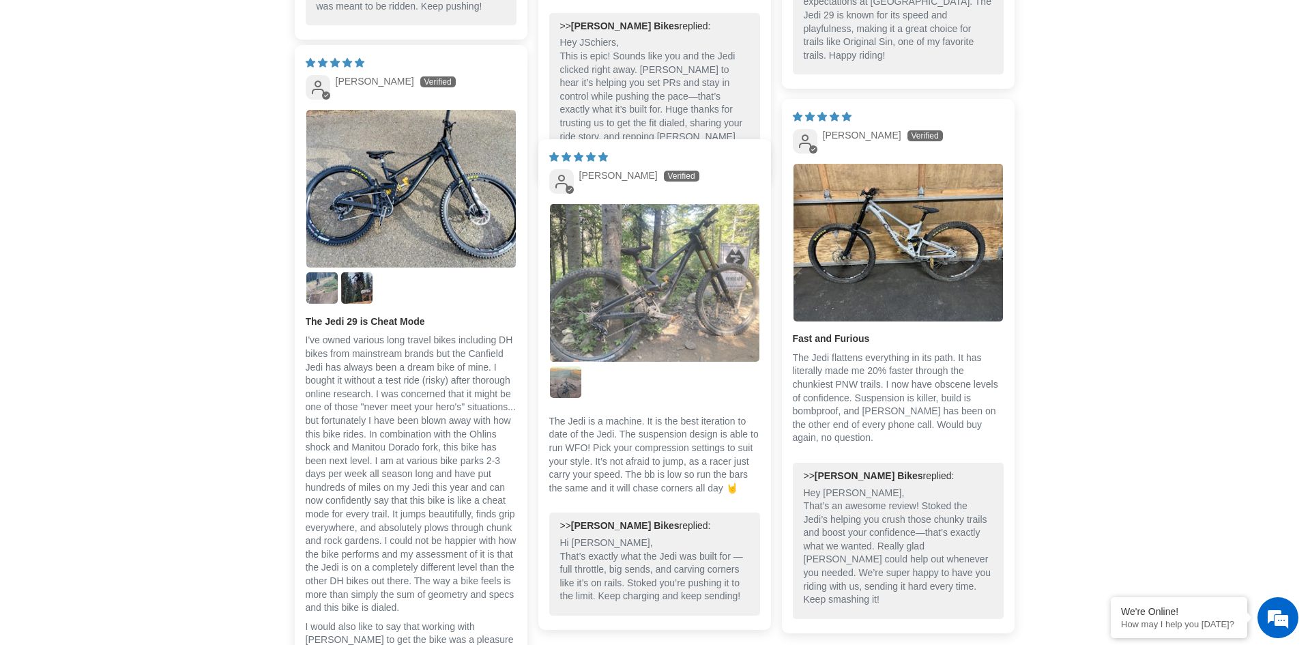
scroll to position [0, 0]
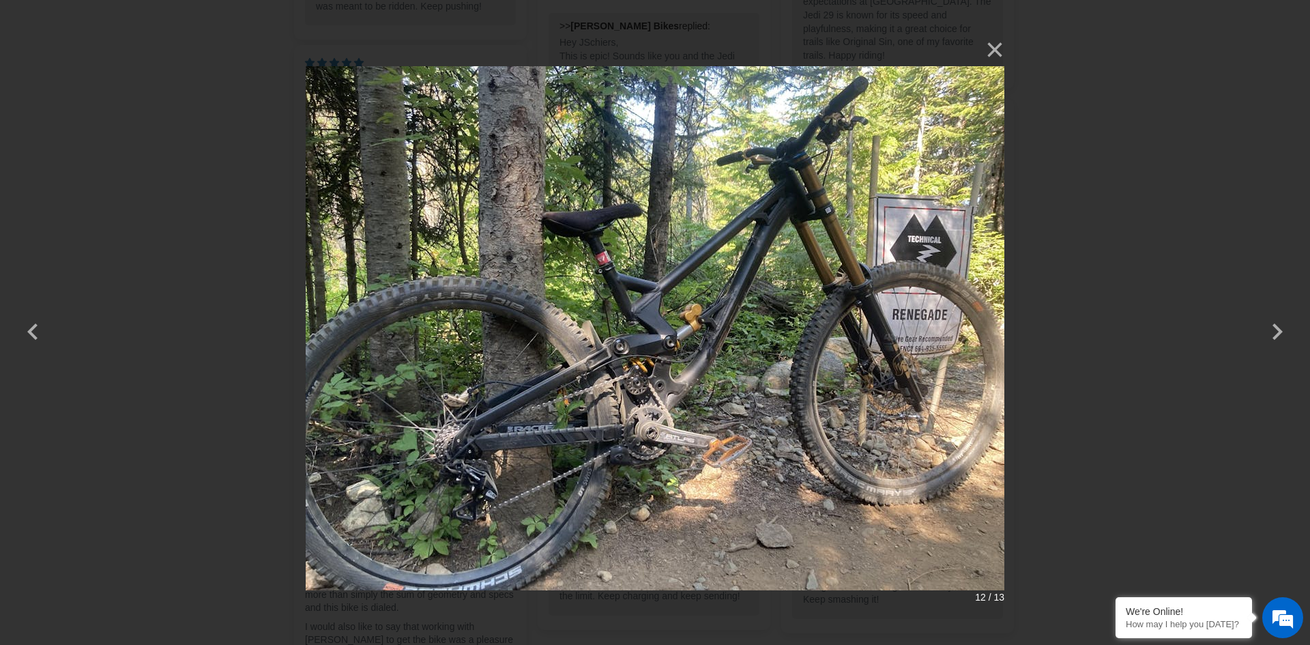
click at [1091, 261] on div "× 12 / 13" at bounding box center [655, 322] width 1310 height 645
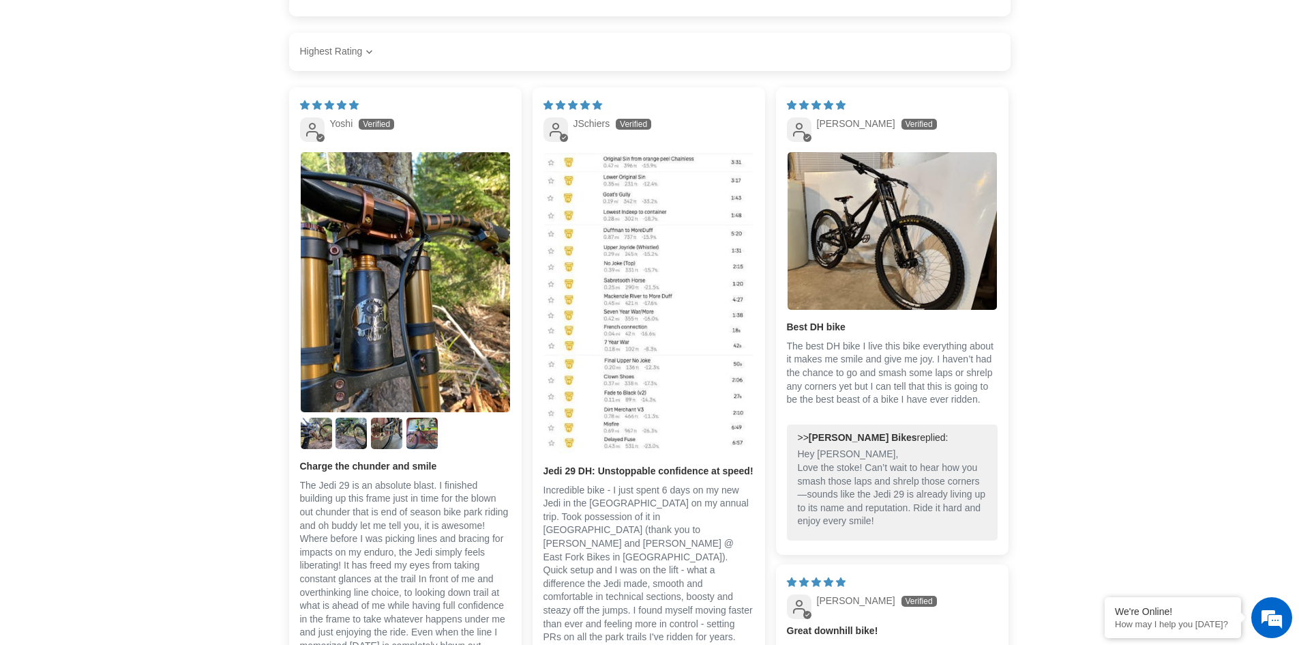
scroll to position [2319, 0]
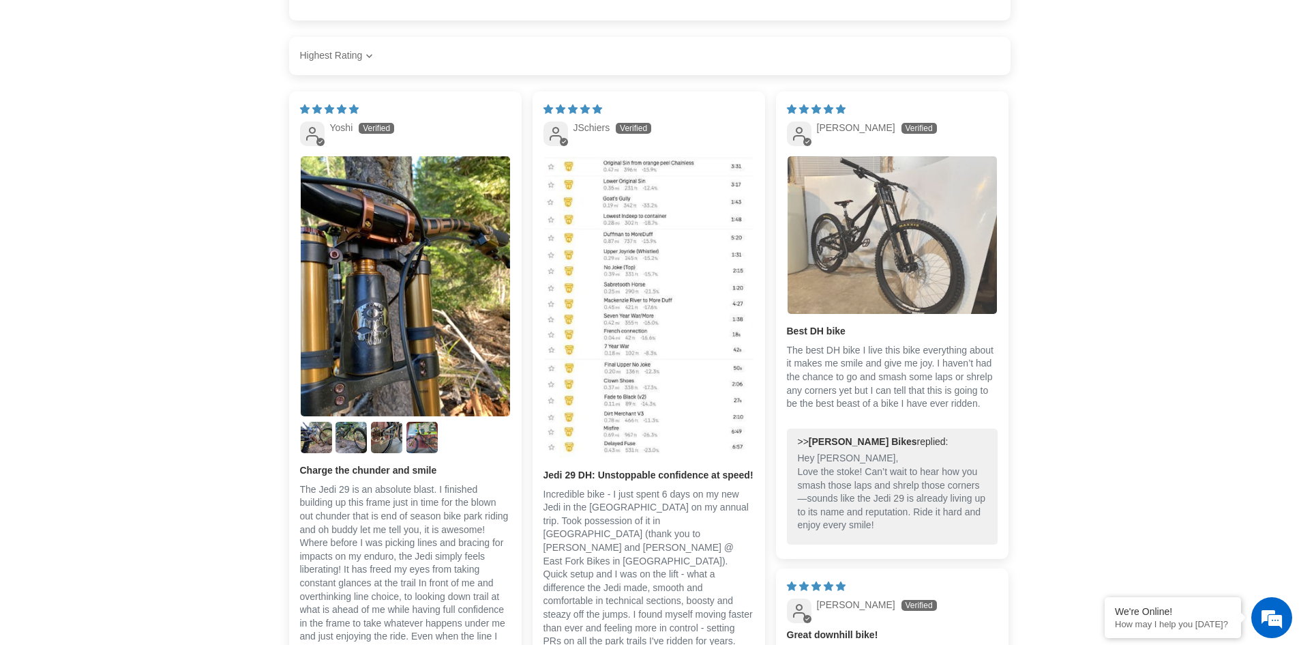
click at [840, 254] on img "Link to user picture 1" at bounding box center [892, 235] width 209 height 158
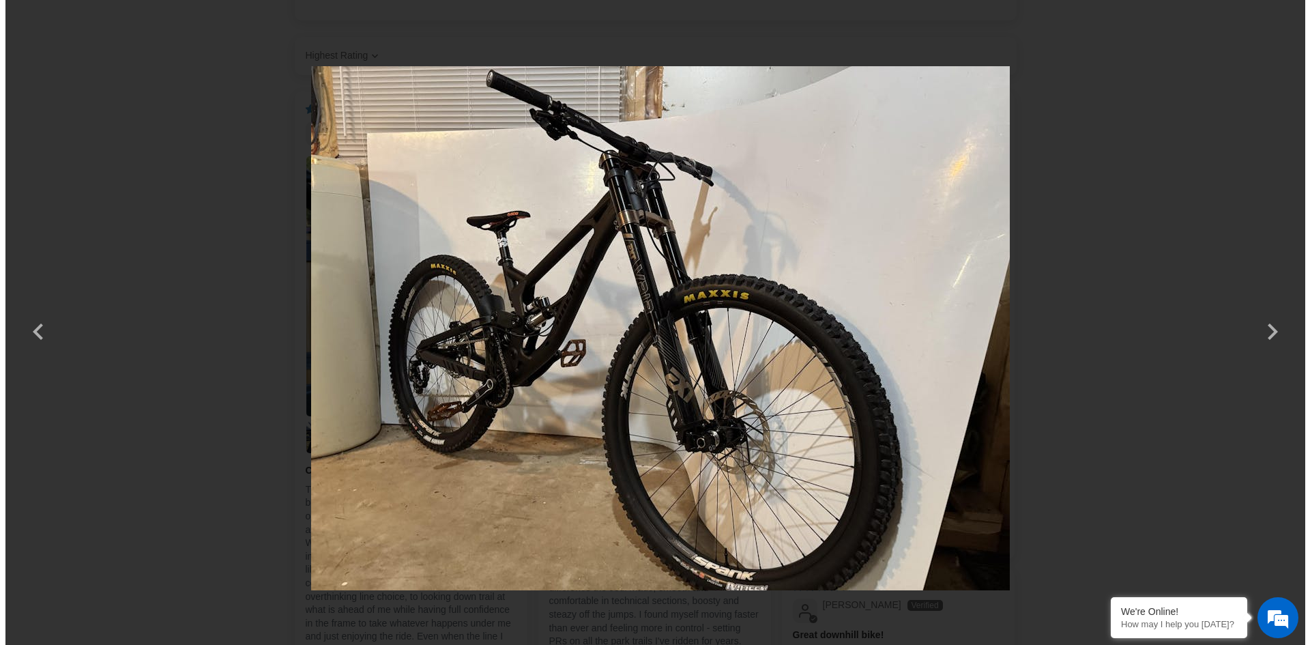
scroll to position [0, 0]
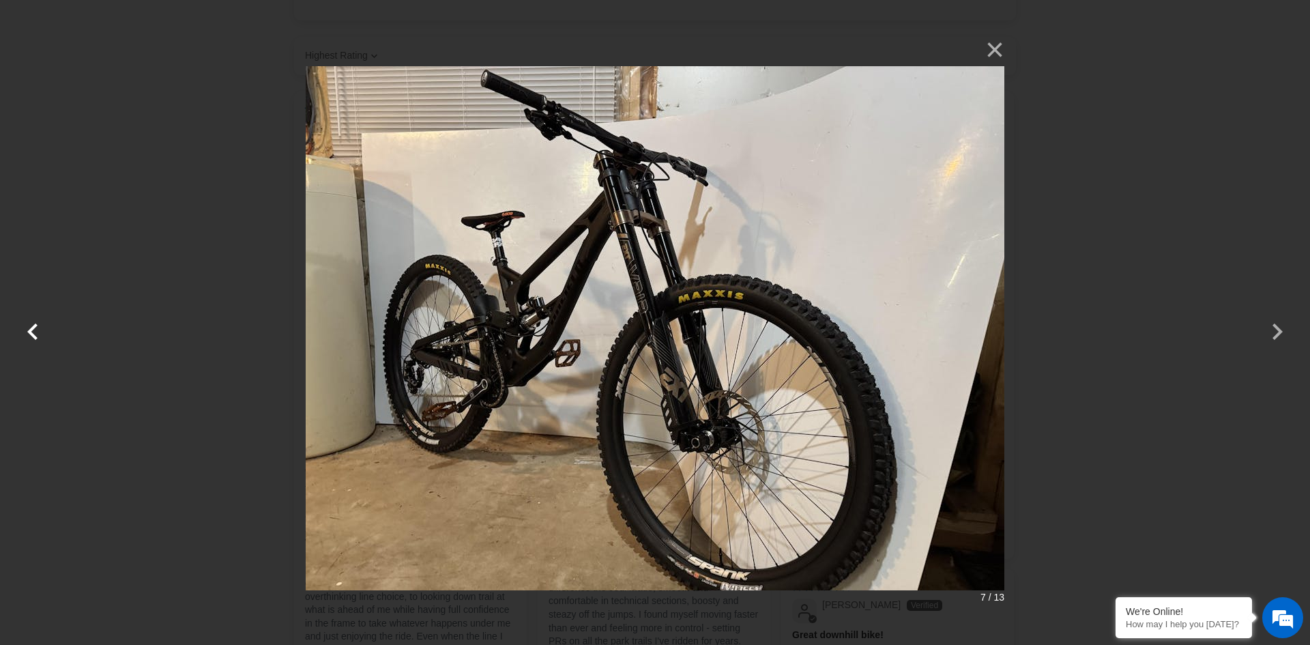
click at [44, 329] on button "button" at bounding box center [32, 322] width 33 height 33
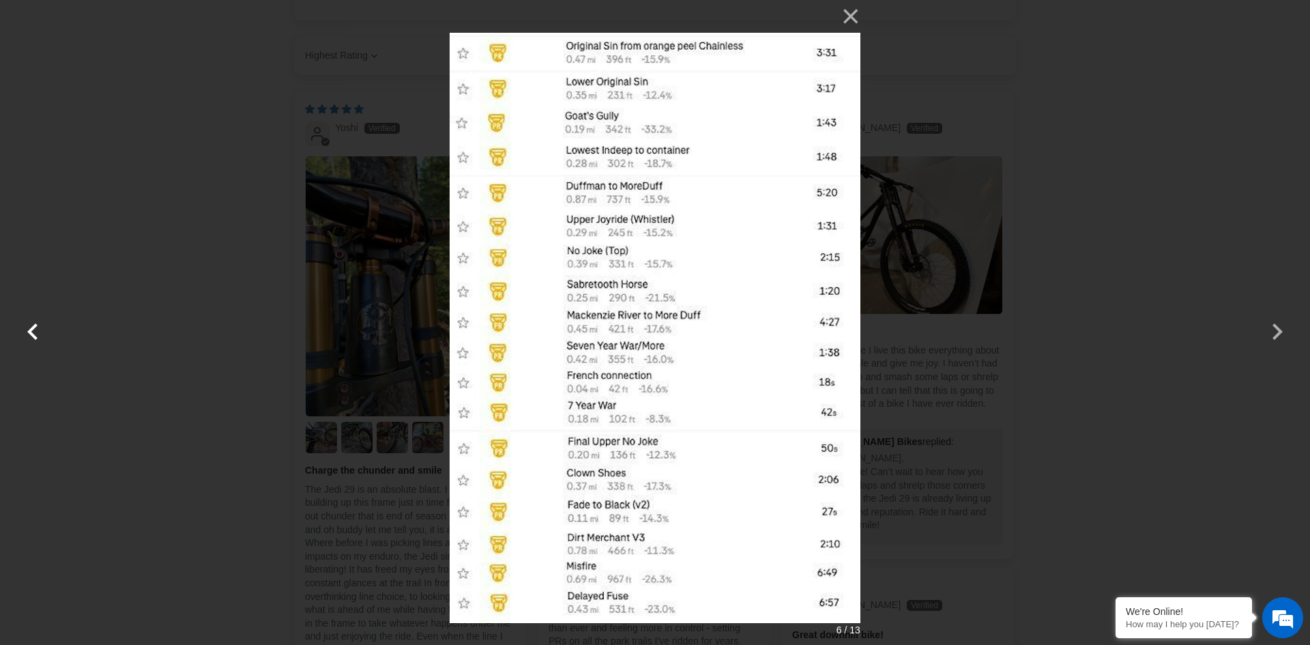
click at [35, 329] on button "button" at bounding box center [32, 322] width 33 height 33
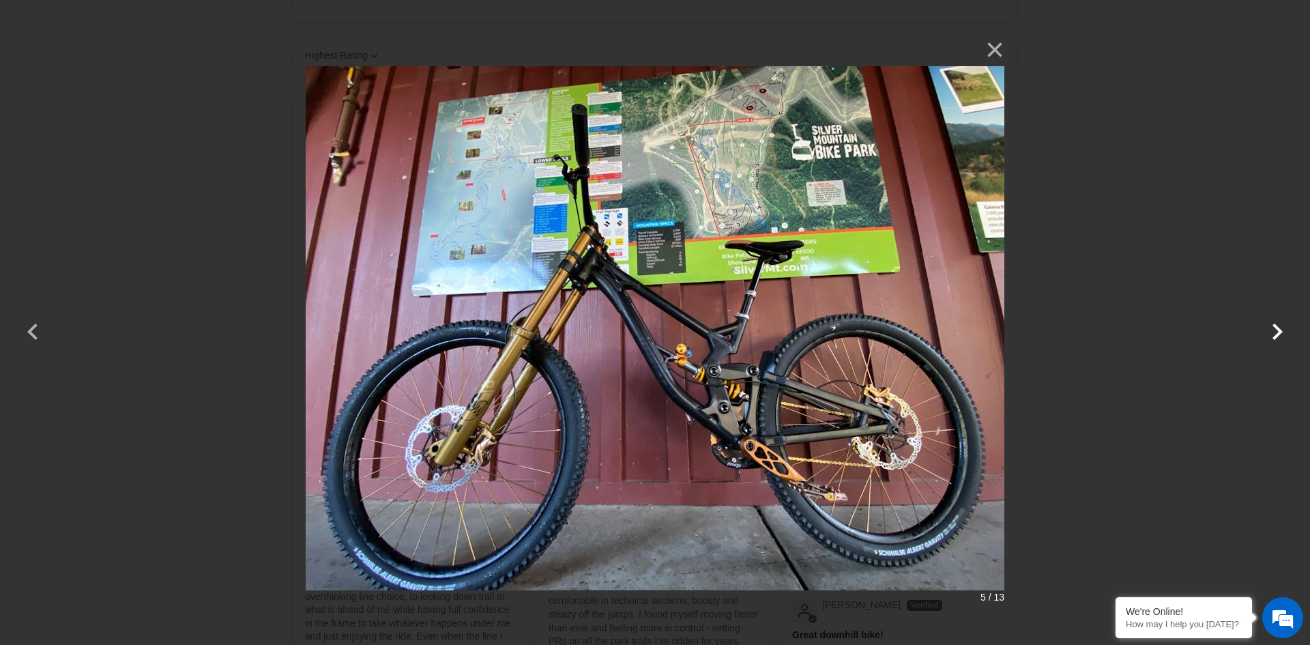
click at [1278, 338] on button "button" at bounding box center [1277, 322] width 33 height 33
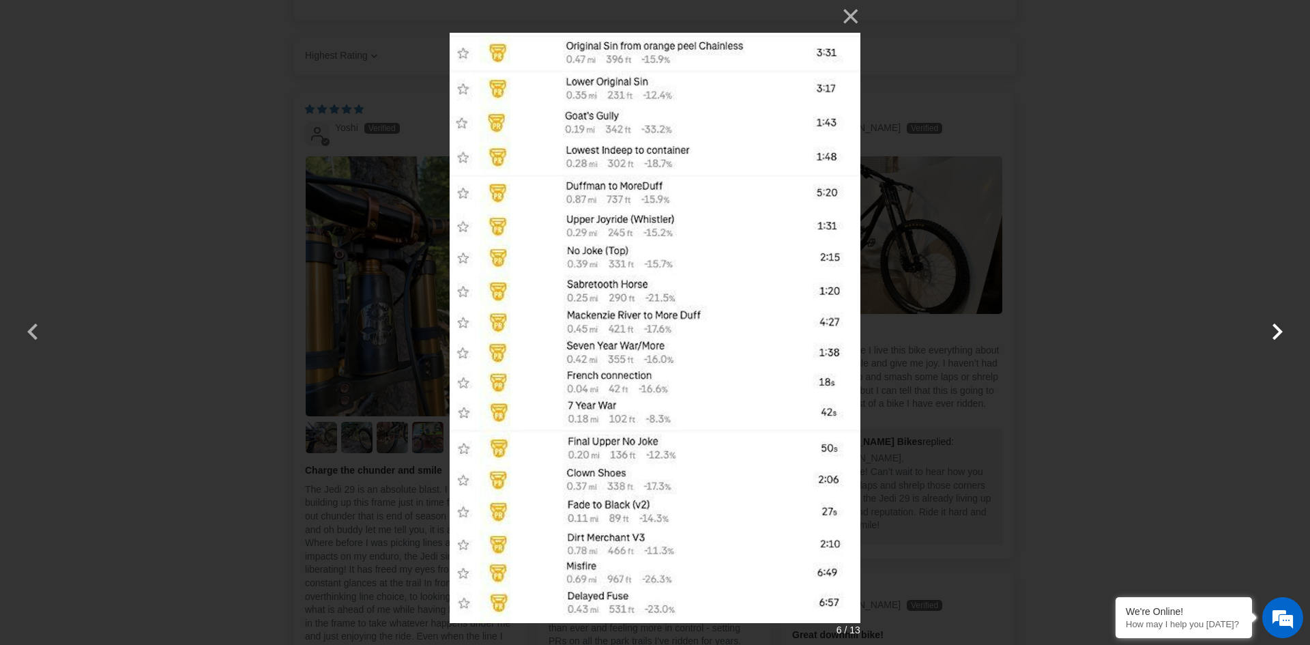
click at [1278, 338] on button "button" at bounding box center [1277, 322] width 33 height 33
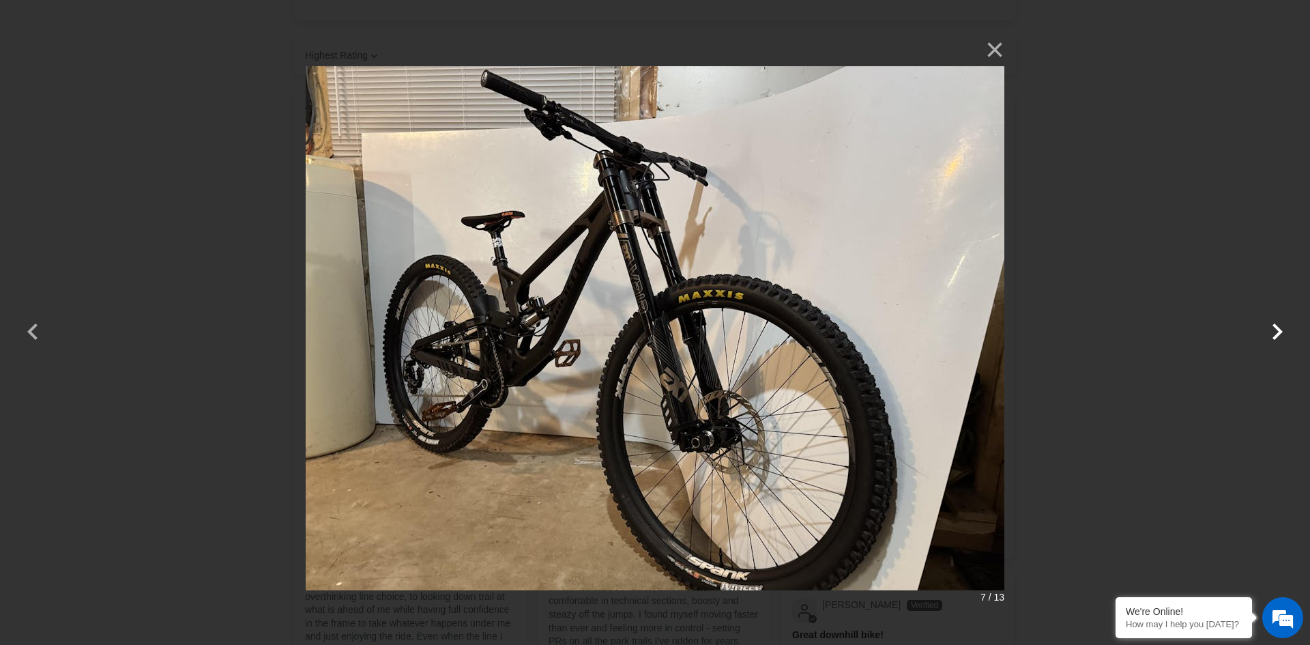
click at [1278, 338] on button "button" at bounding box center [1277, 322] width 33 height 33
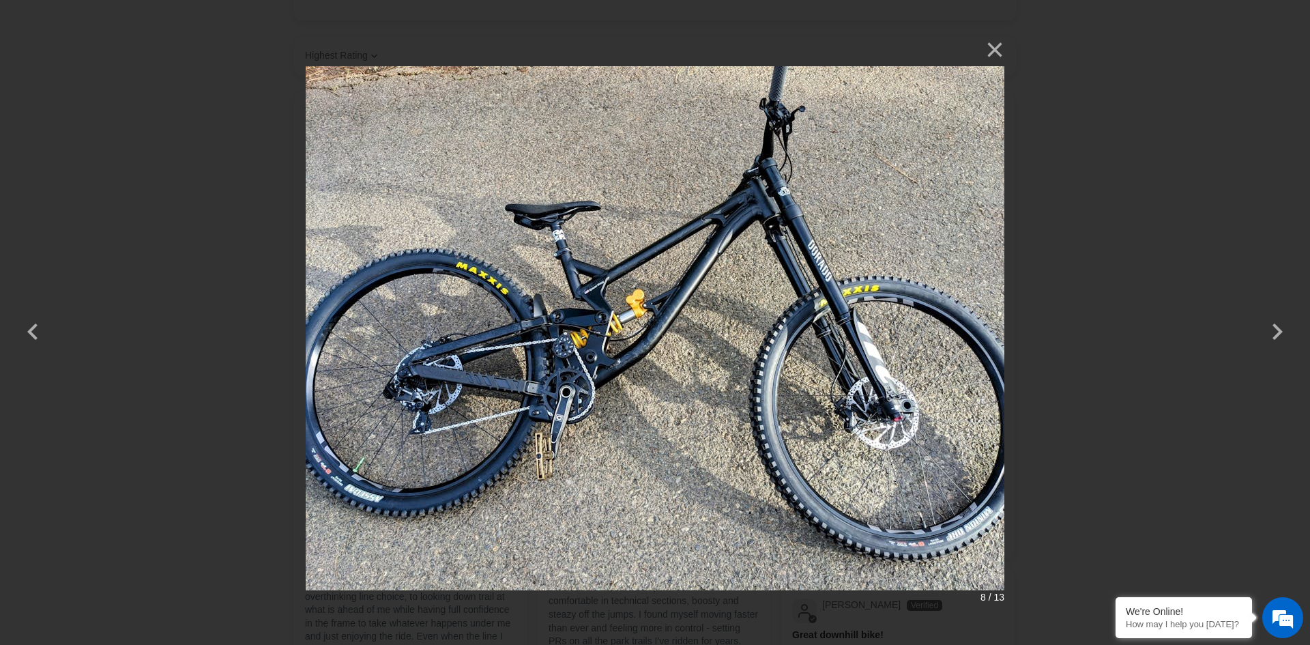
drag, startPoint x: 1189, startPoint y: 340, endPoint x: 1169, endPoint y: 332, distance: 21.7
click at [1187, 340] on div "× 8 / 13" at bounding box center [655, 322] width 1310 height 645
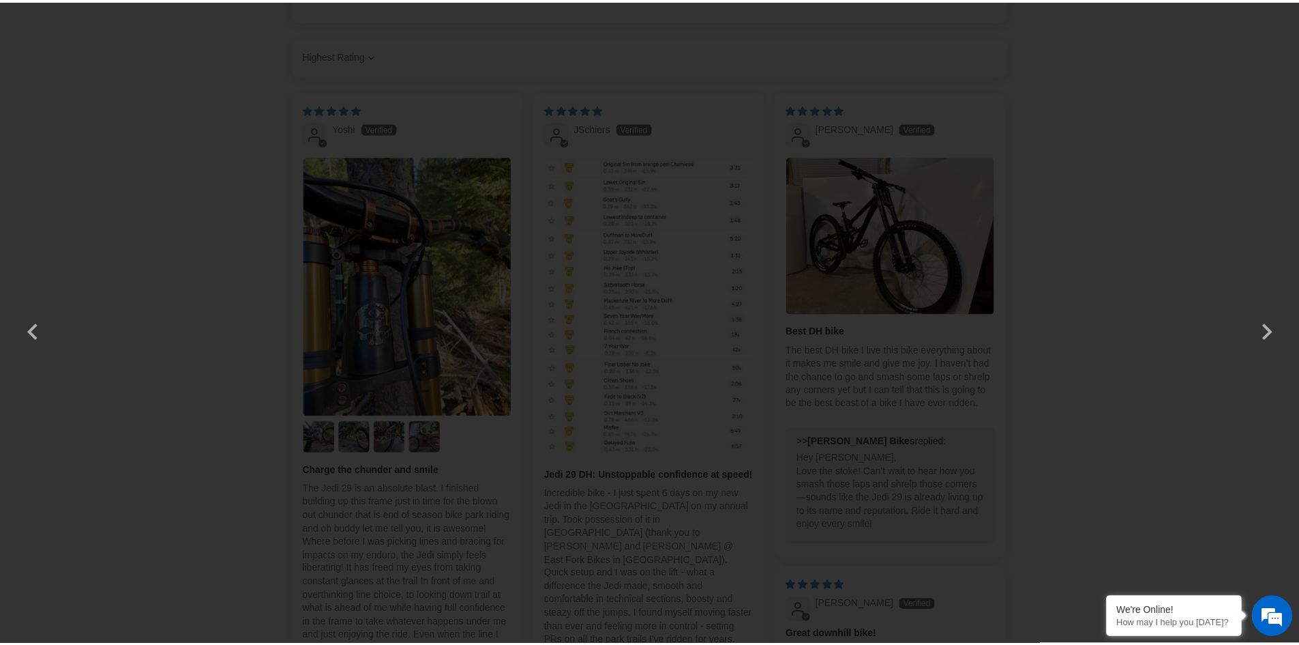
scroll to position [2319, 0]
